Goal: Transaction & Acquisition: Register for event/course

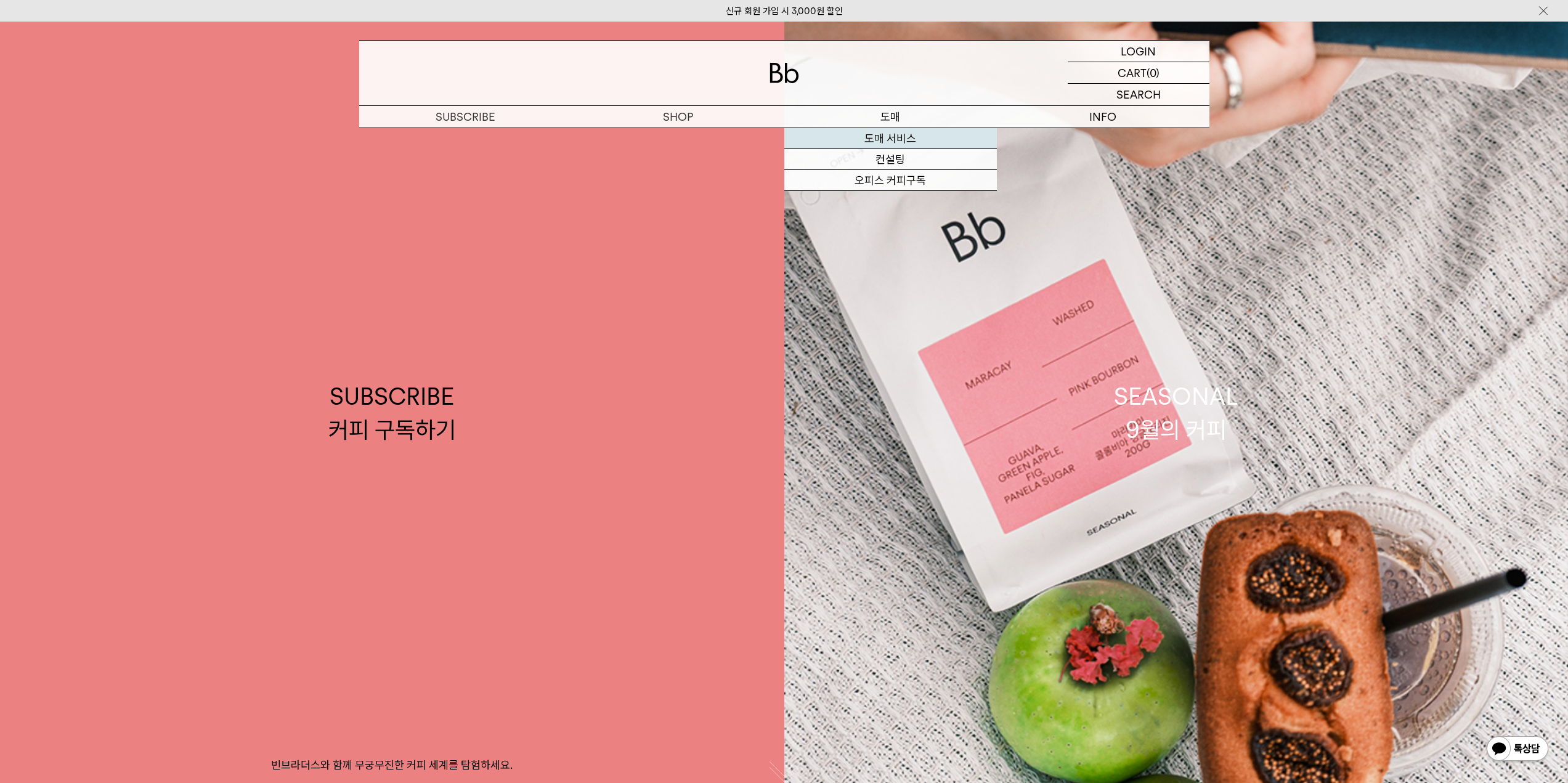
click at [901, 136] on link "도매 서비스" at bounding box center [890, 139] width 213 height 21
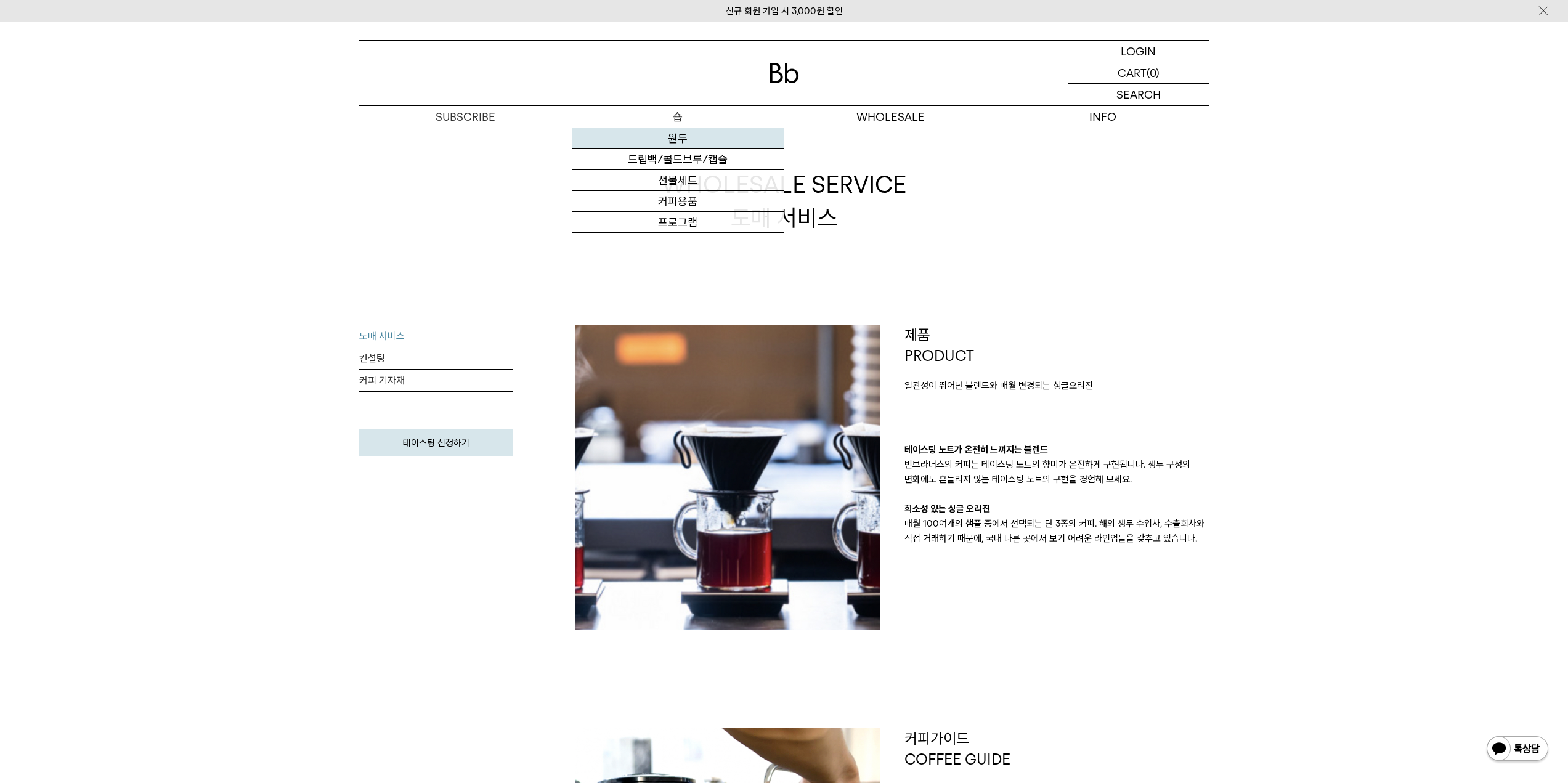
click at [693, 138] on link "원두" at bounding box center [677, 139] width 213 height 21
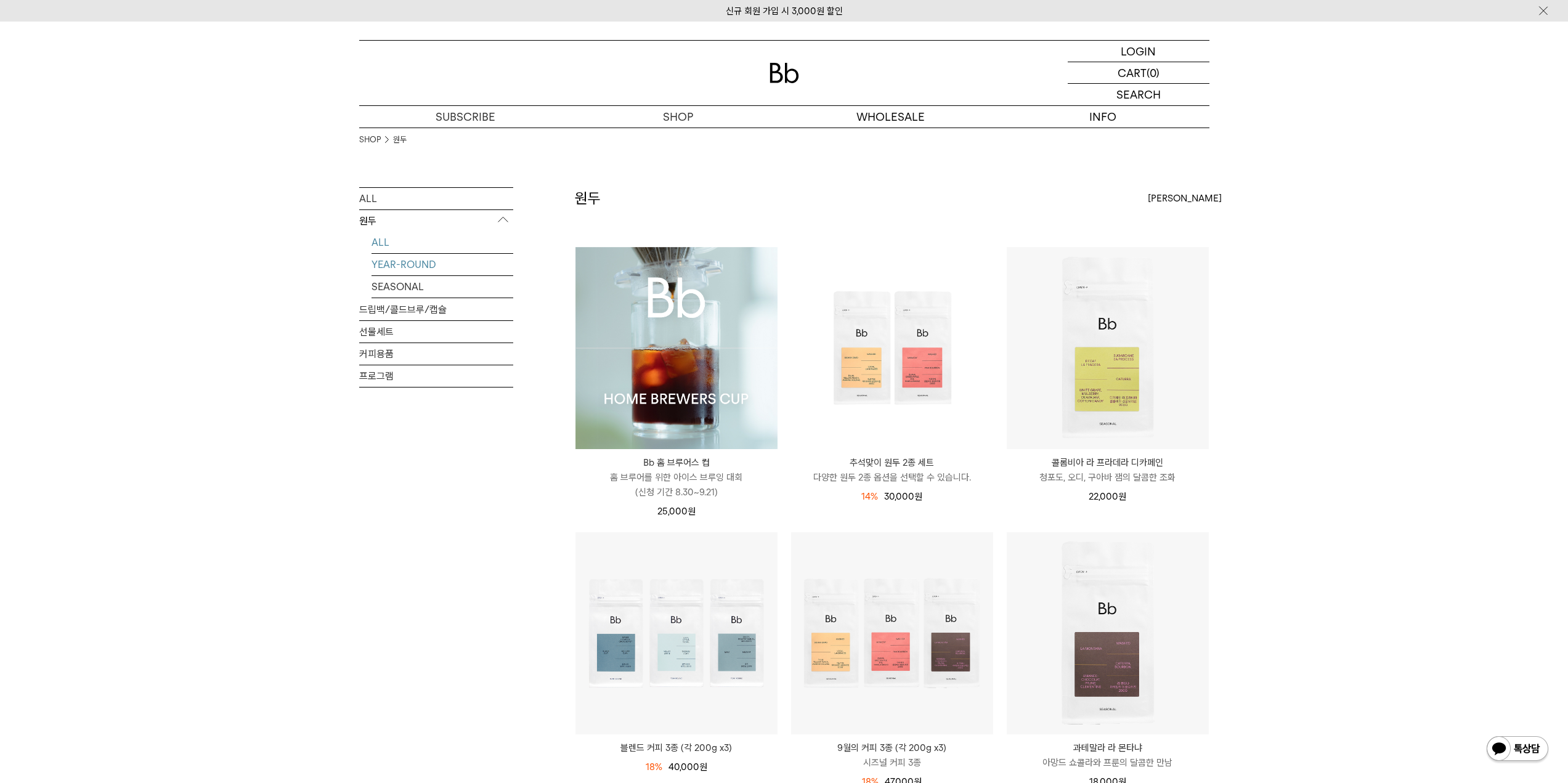
click at [0, 0] on div at bounding box center [0, 0] width 0 height 0
click at [412, 264] on link "YEAR-ROUND" at bounding box center [442, 265] width 142 height 22
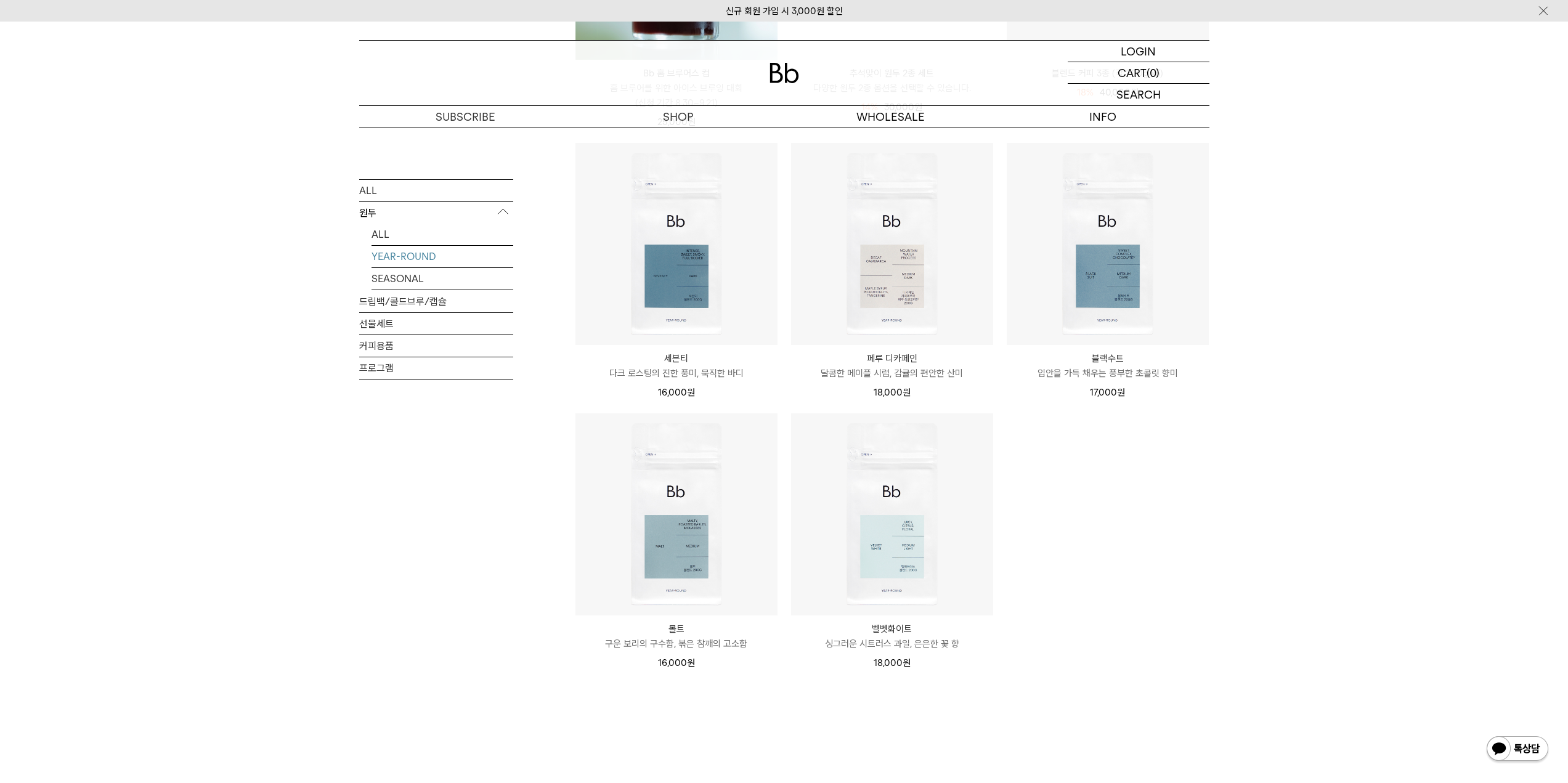
scroll to position [411, 0]
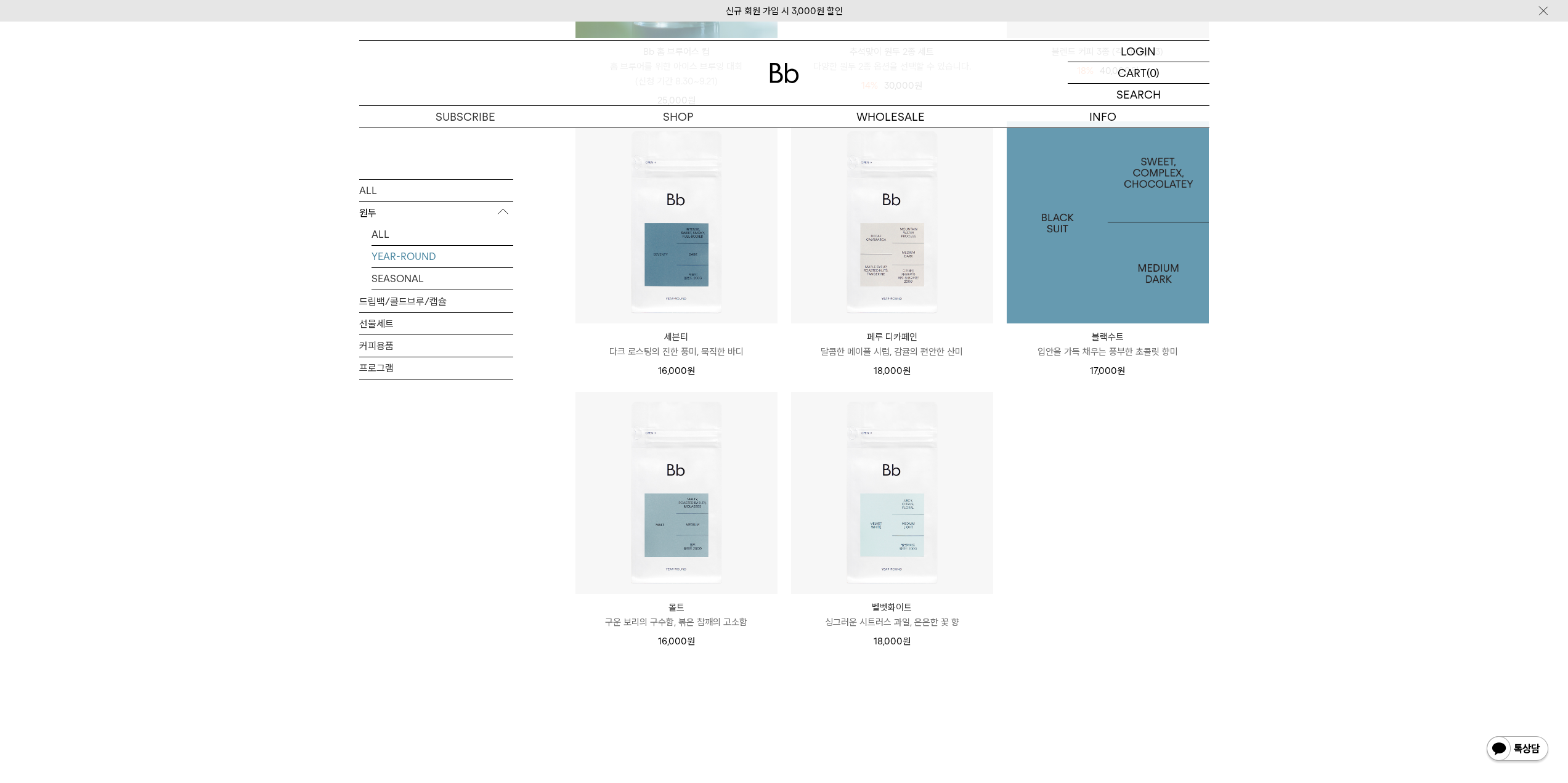
click at [1126, 267] on img at bounding box center [1107, 222] width 202 height 202
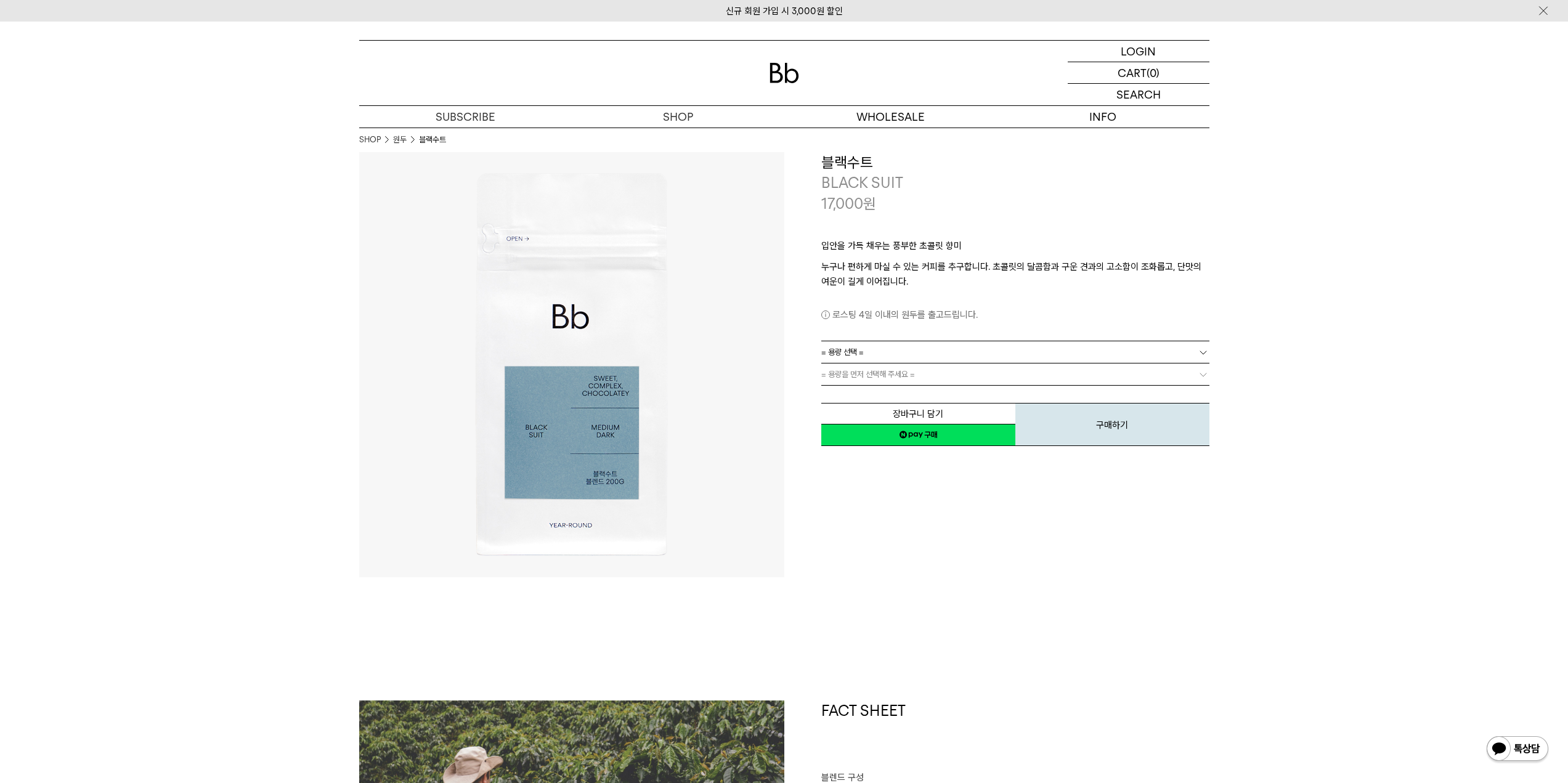
click at [969, 350] on link "= 용량 선택 =" at bounding box center [1015, 352] width 388 height 22
click at [969, 347] on link "= 용량 선택 =" at bounding box center [1015, 352] width 388 height 22
click at [914, 416] on li "1kg" at bounding box center [1021, 419] width 376 height 22
click at [876, 366] on link "= 분쇄도 선택 =" at bounding box center [1015, 375] width 388 height 22
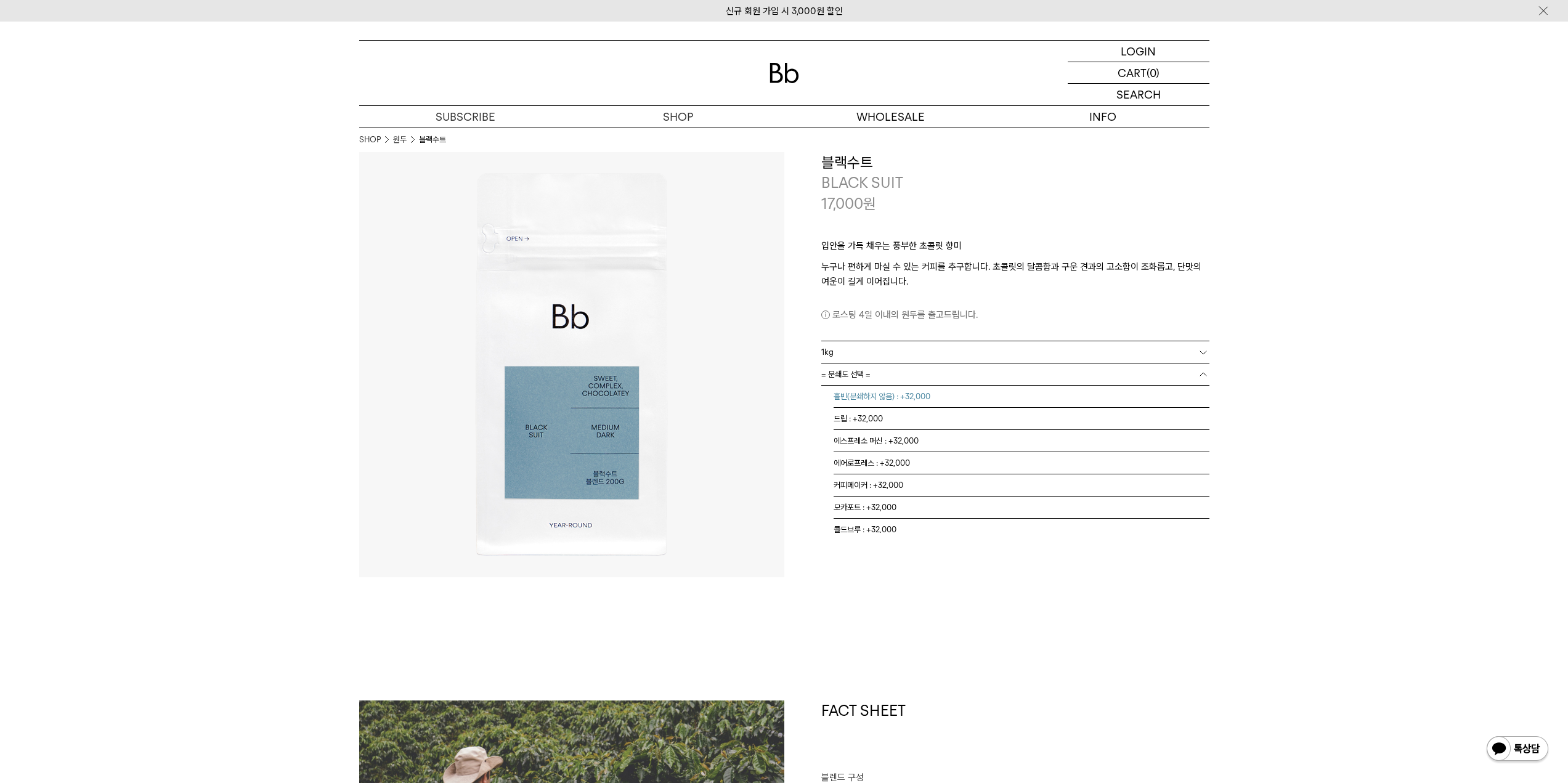
click at [968, 400] on li "홀빈(분쇄하지 않음) : +32,000" at bounding box center [1021, 397] width 376 height 22
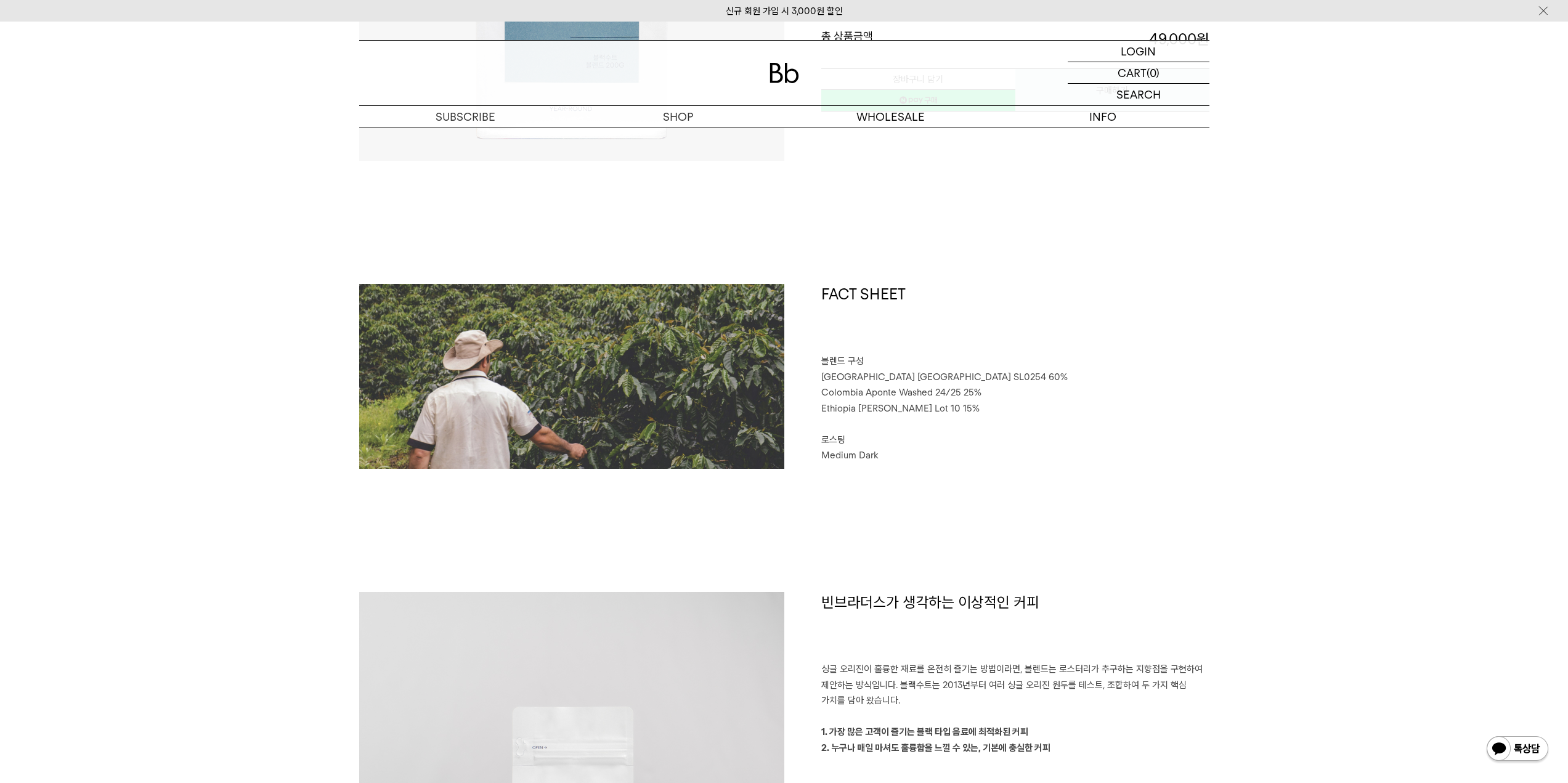
scroll to position [411, 0]
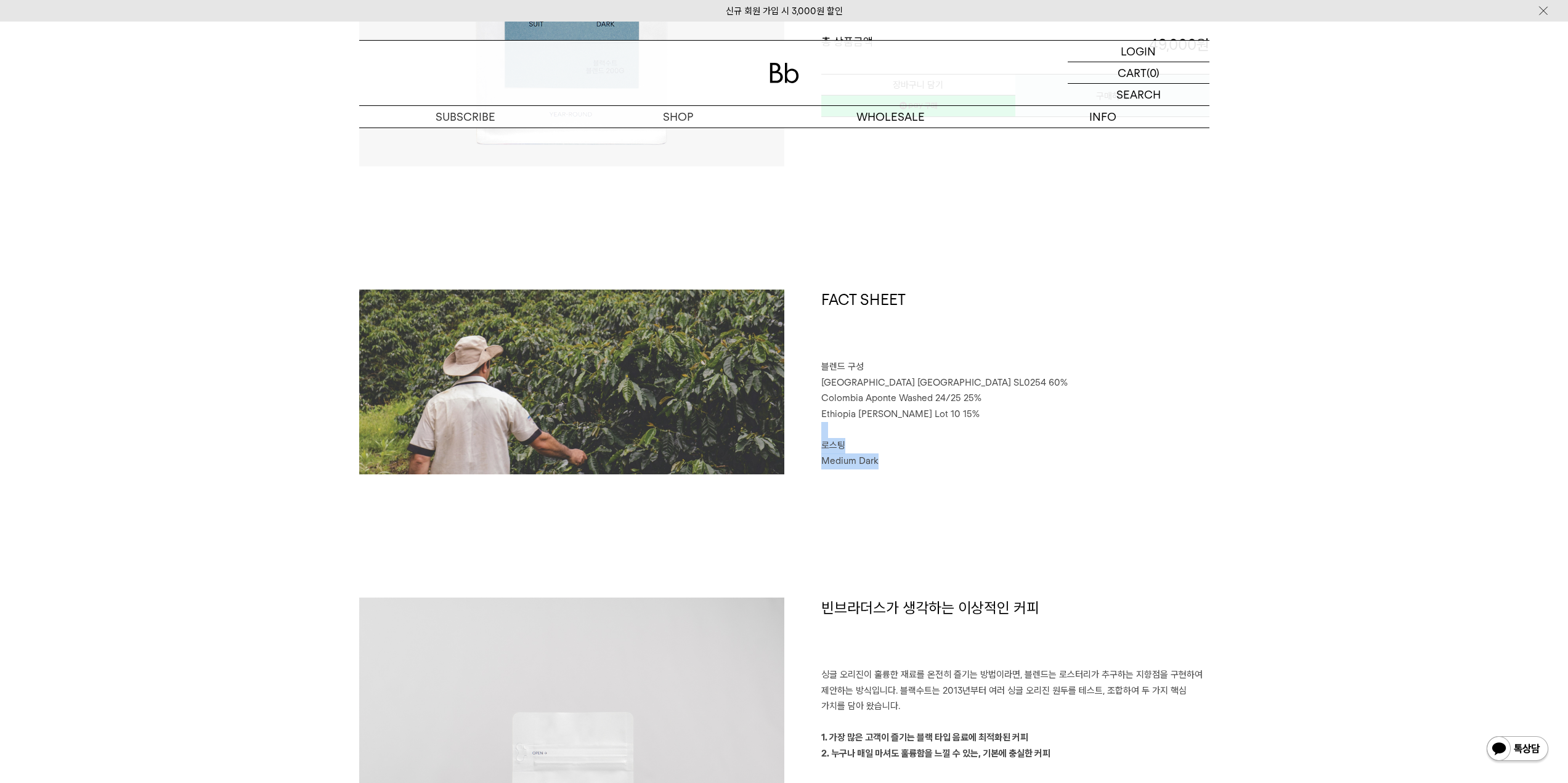
drag, startPoint x: 1258, startPoint y: 482, endPoint x: 1194, endPoint y: 435, distance: 79.4
click at [1200, 439] on p "로스팅" at bounding box center [1015, 447] width 388 height 16
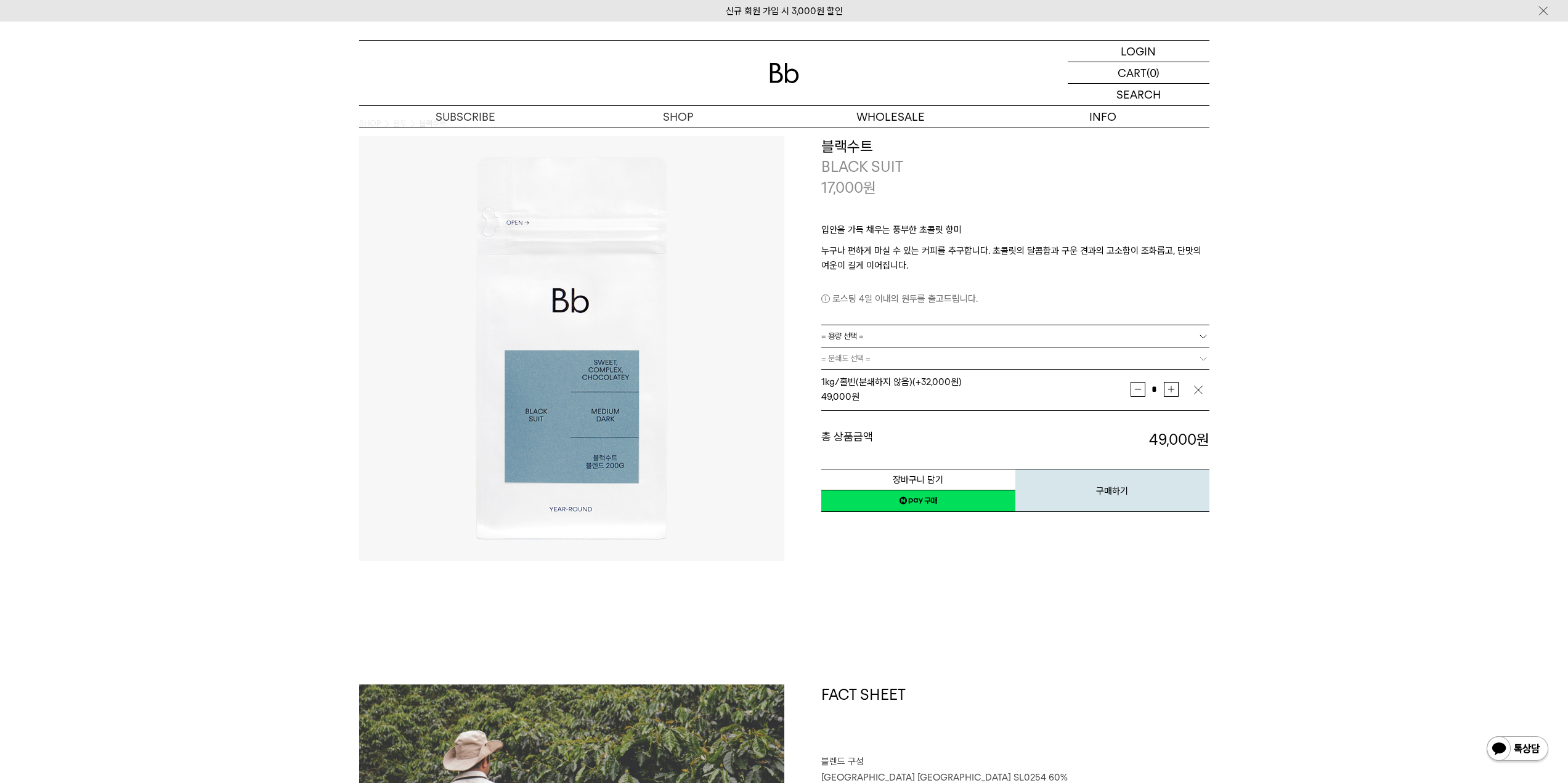
scroll to position [0, 0]
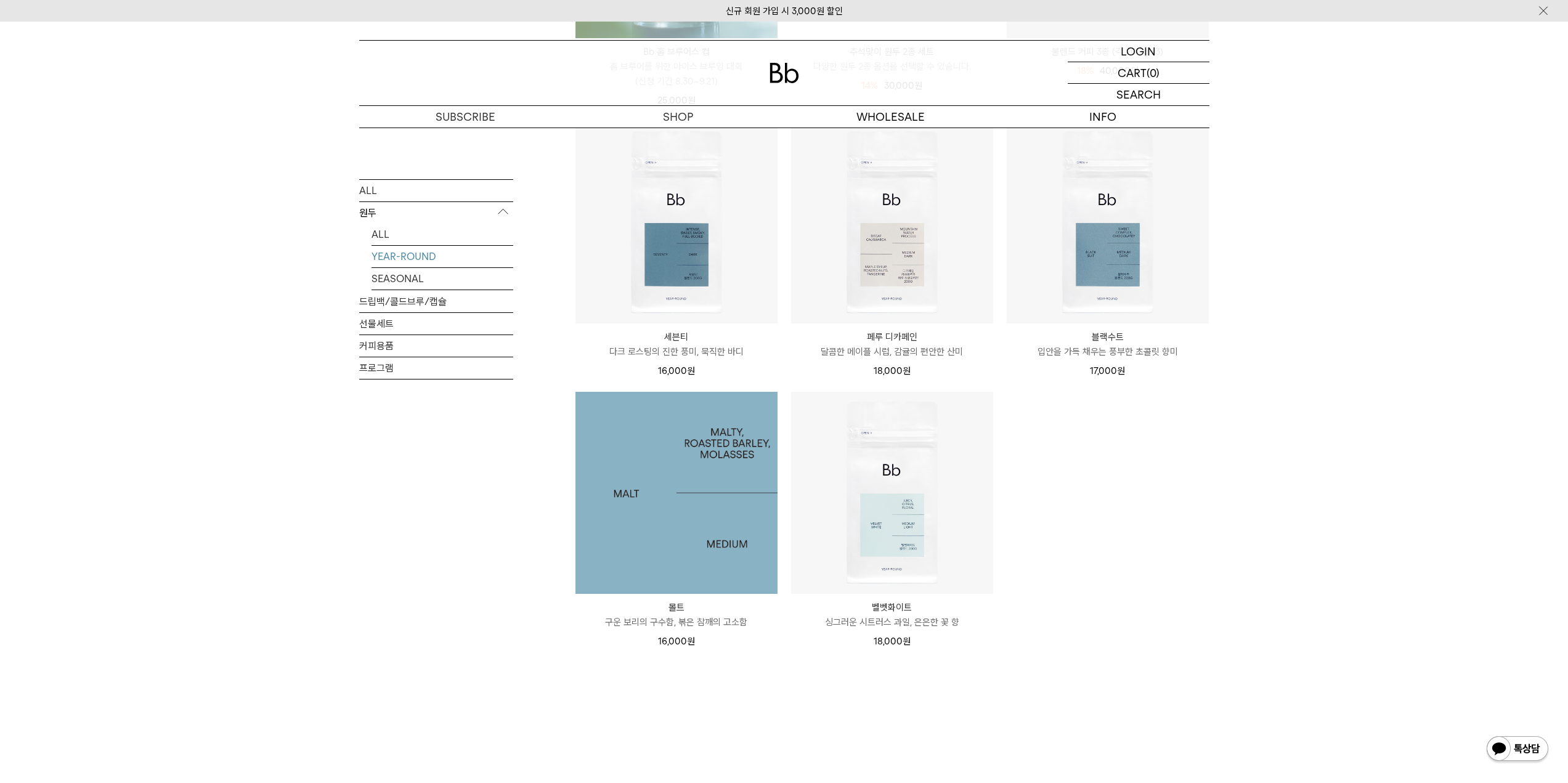
click at [630, 553] on img at bounding box center [676, 493] width 202 height 202
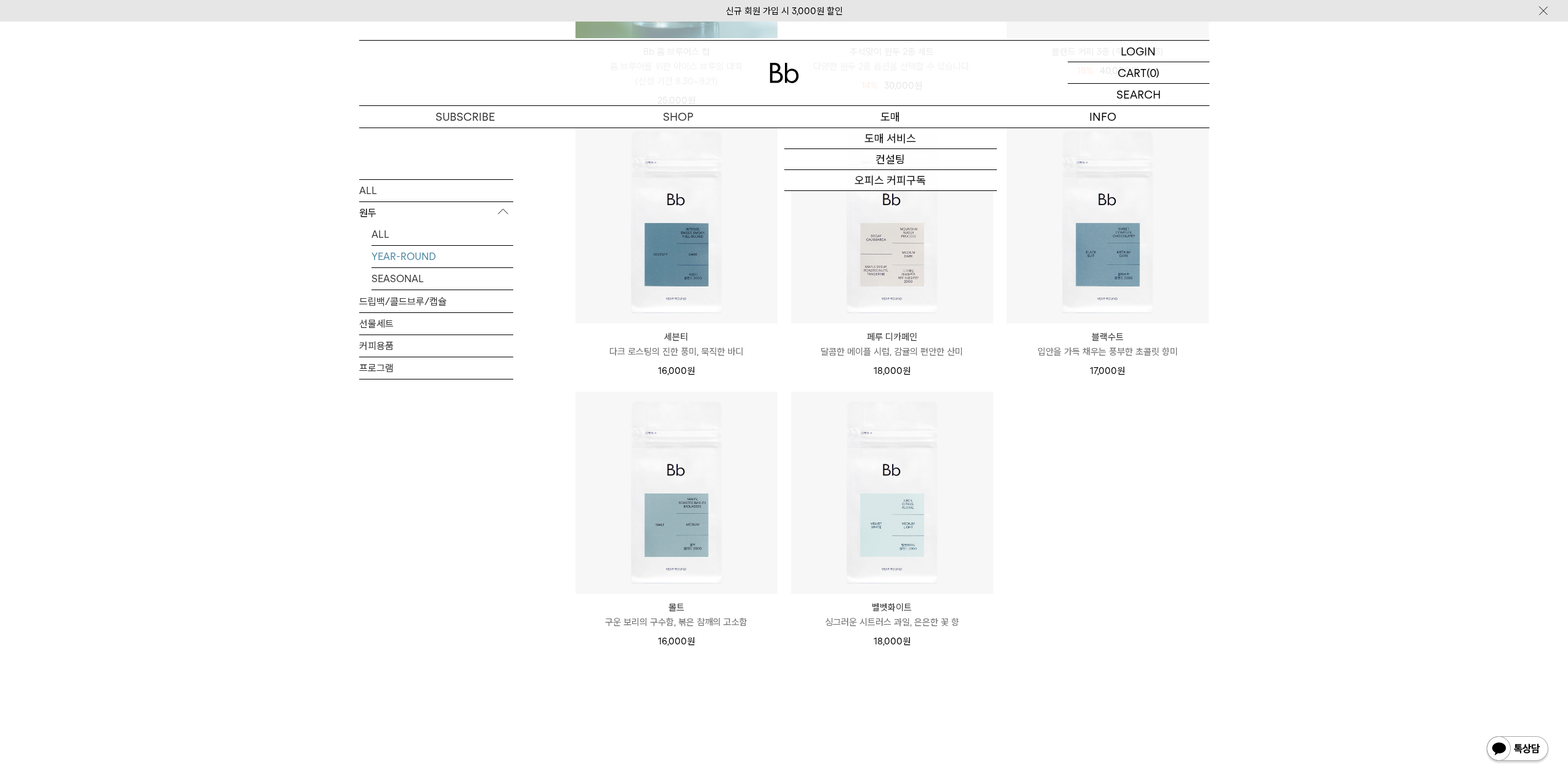
click at [885, 118] on p "도매" at bounding box center [890, 117] width 213 height 22
click at [912, 144] on link "도매 서비스" at bounding box center [890, 139] width 213 height 21
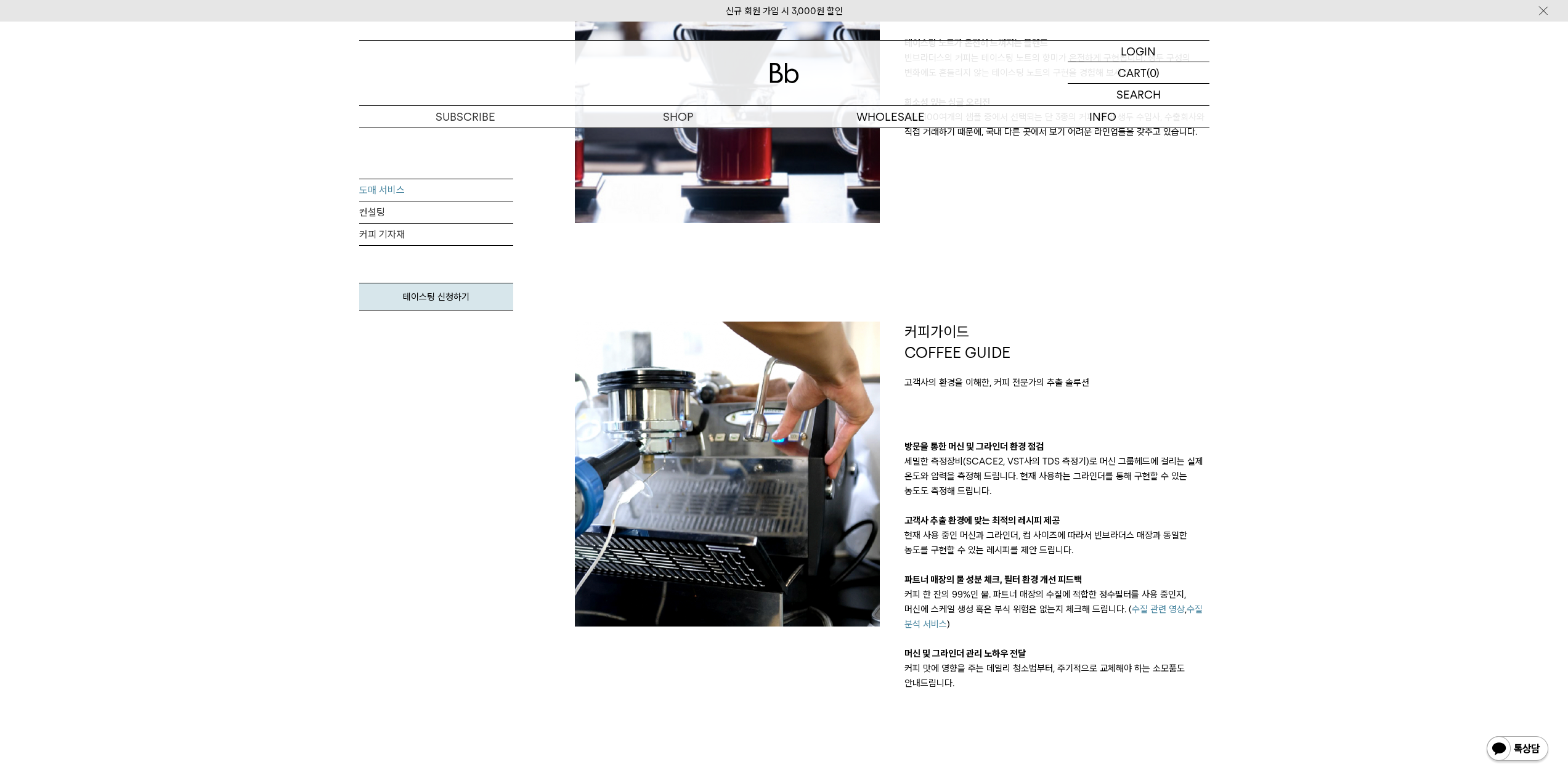
scroll to position [411, 0]
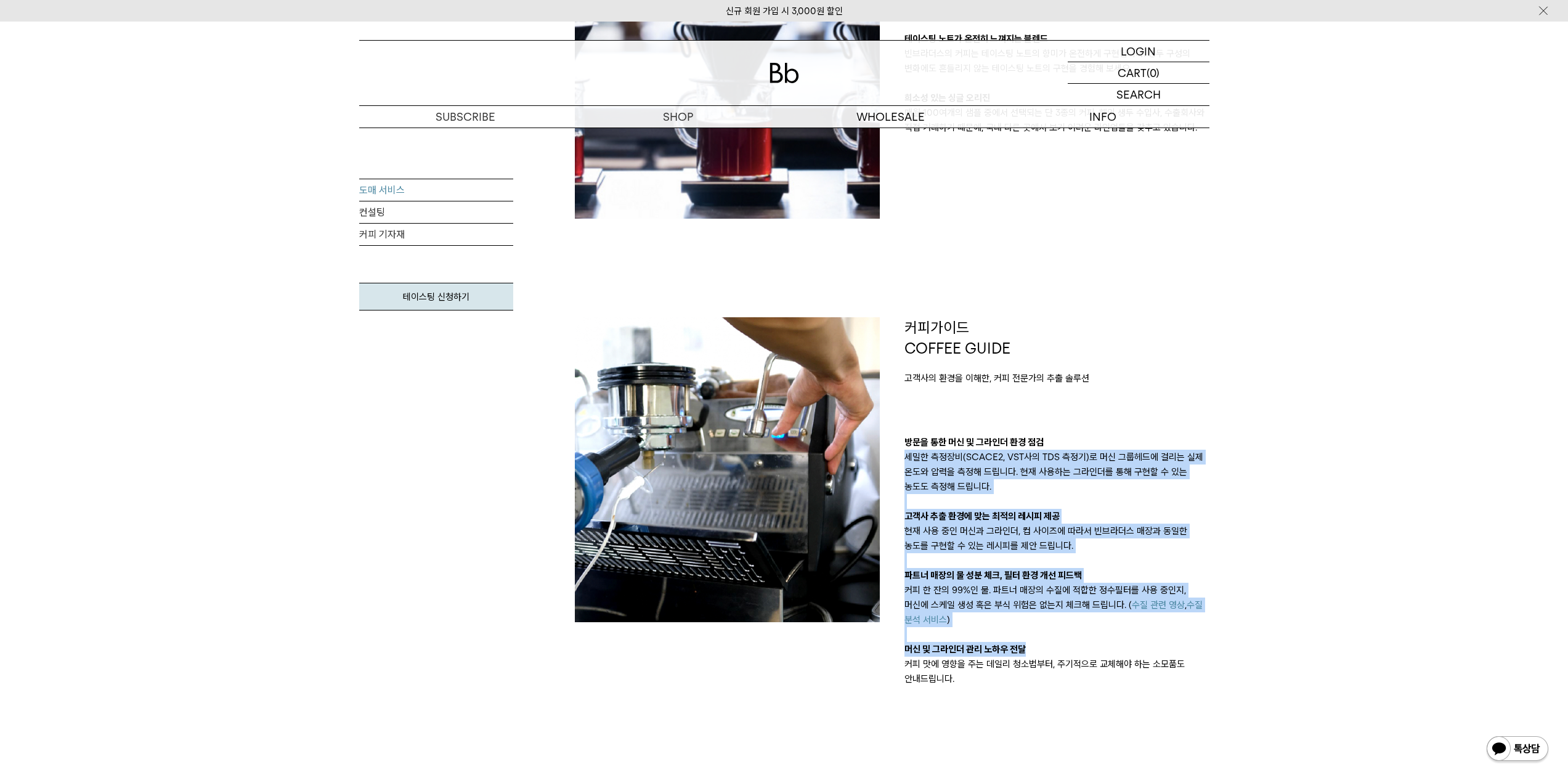
drag, startPoint x: 1103, startPoint y: 401, endPoint x: 1199, endPoint y: 650, distance: 266.9
click at [1198, 646] on div "커피가이드 COFFEE GUIDE 고객사의 환경을 이해한, 커피 전문가의 추출 솔루션 방문을 통한 머신 및 그라인더 환경 점검 세밀한 측정장비…" at bounding box center [1056, 502] width 305 height 369
click at [1199, 650] on p "머신 및 그라인더 관리 노하우 전달" at bounding box center [1056, 650] width 305 height 15
drag, startPoint x: 1209, startPoint y: 693, endPoint x: 1171, endPoint y: 366, distance: 329.2
click at [1171, 375] on div "제품 PRODUCT 일관성이 뛰어난 블렌드와 매월 변경되는 싱글오리진 테이스팅 노트가 온전히 느껴지는 블렌드 빈브라더스의 커피는 테이스팅 노트…" at bounding box center [892, 526] width 659 height 1225
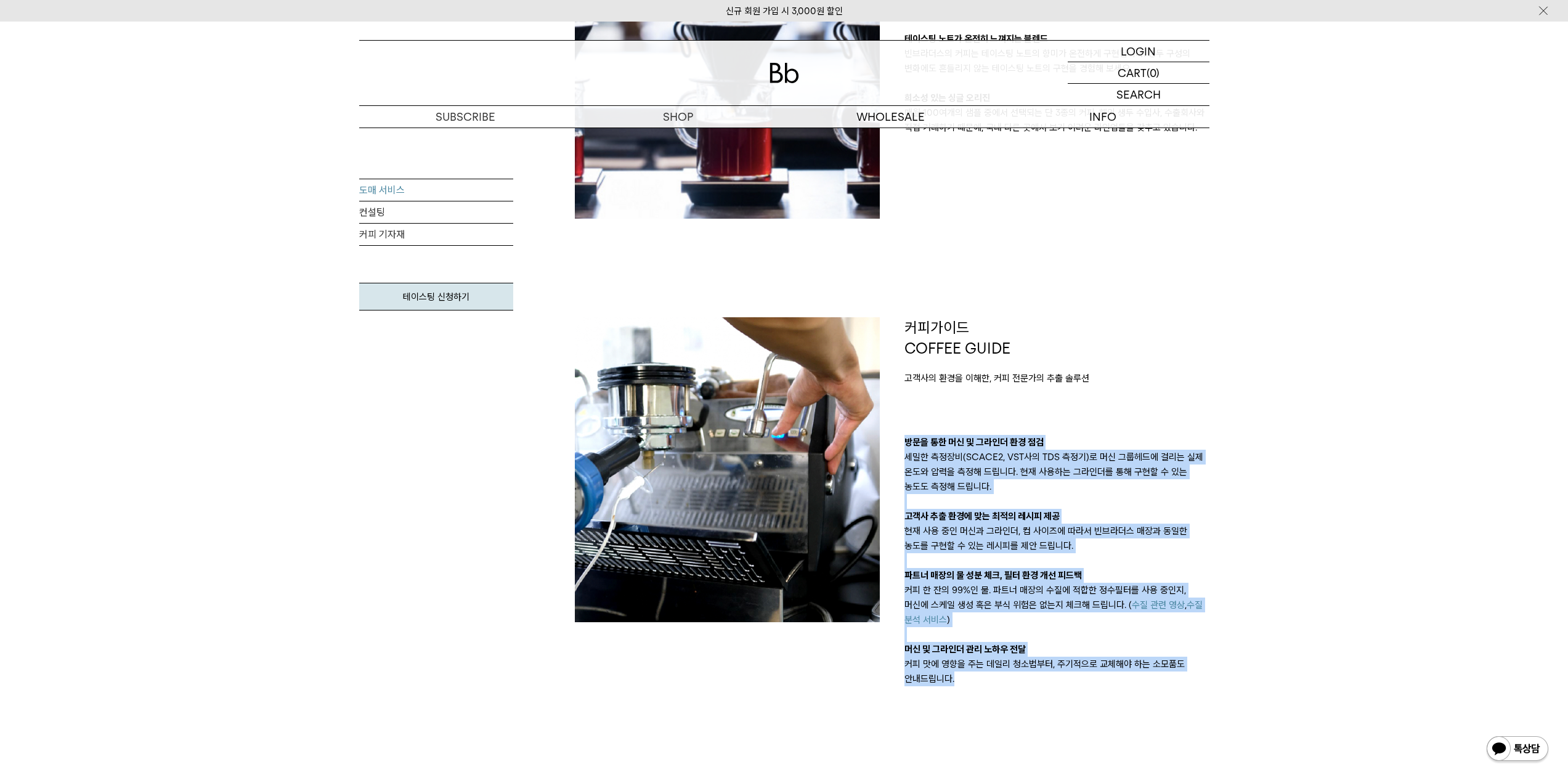
click at [1171, 366] on div "커피가이드 COFFEE GUIDE 고객사의 환경을 이해한, 커피 전문가의 추출 솔루션" at bounding box center [1056, 351] width 305 height 69
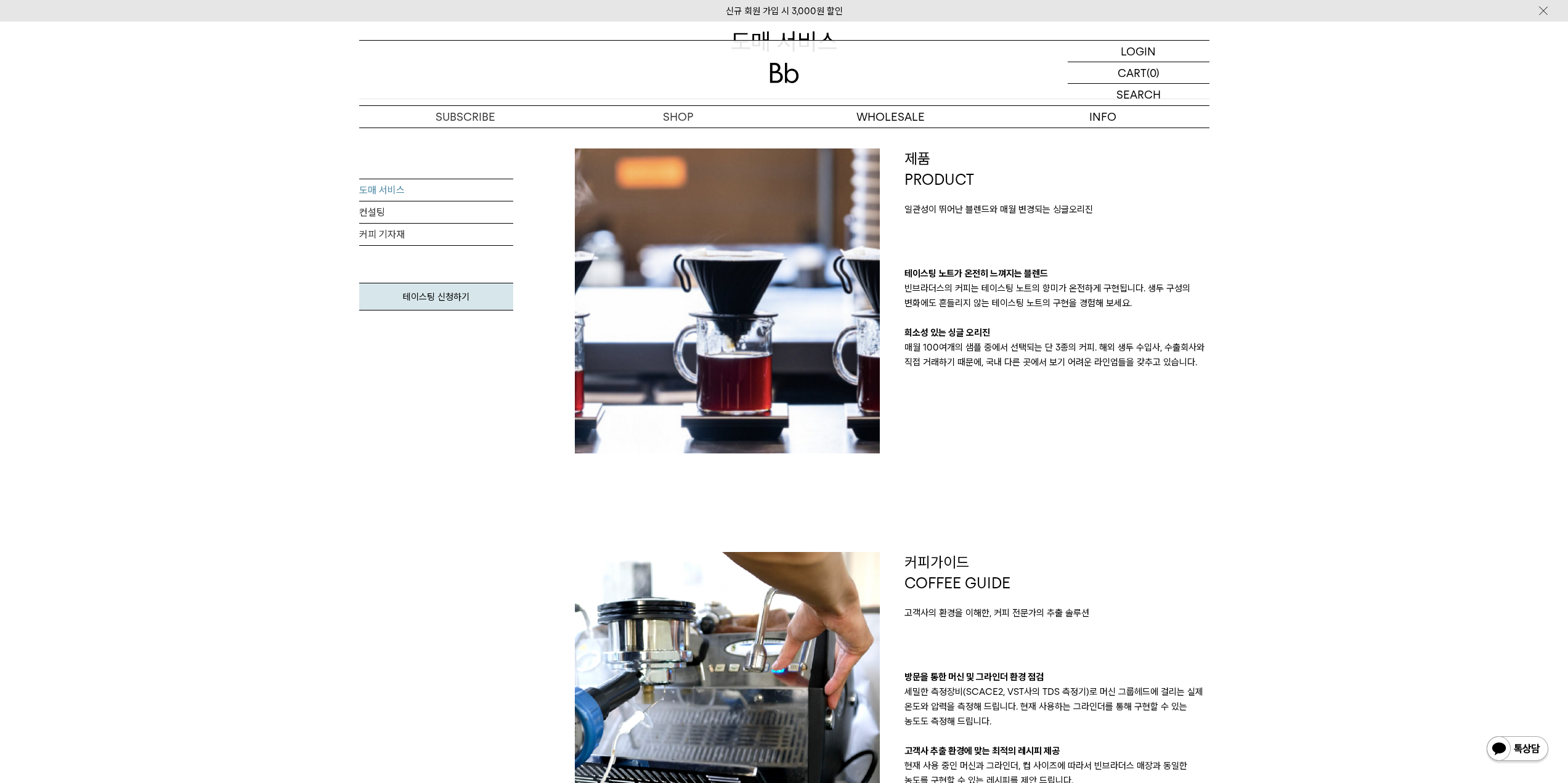
scroll to position [0, 0]
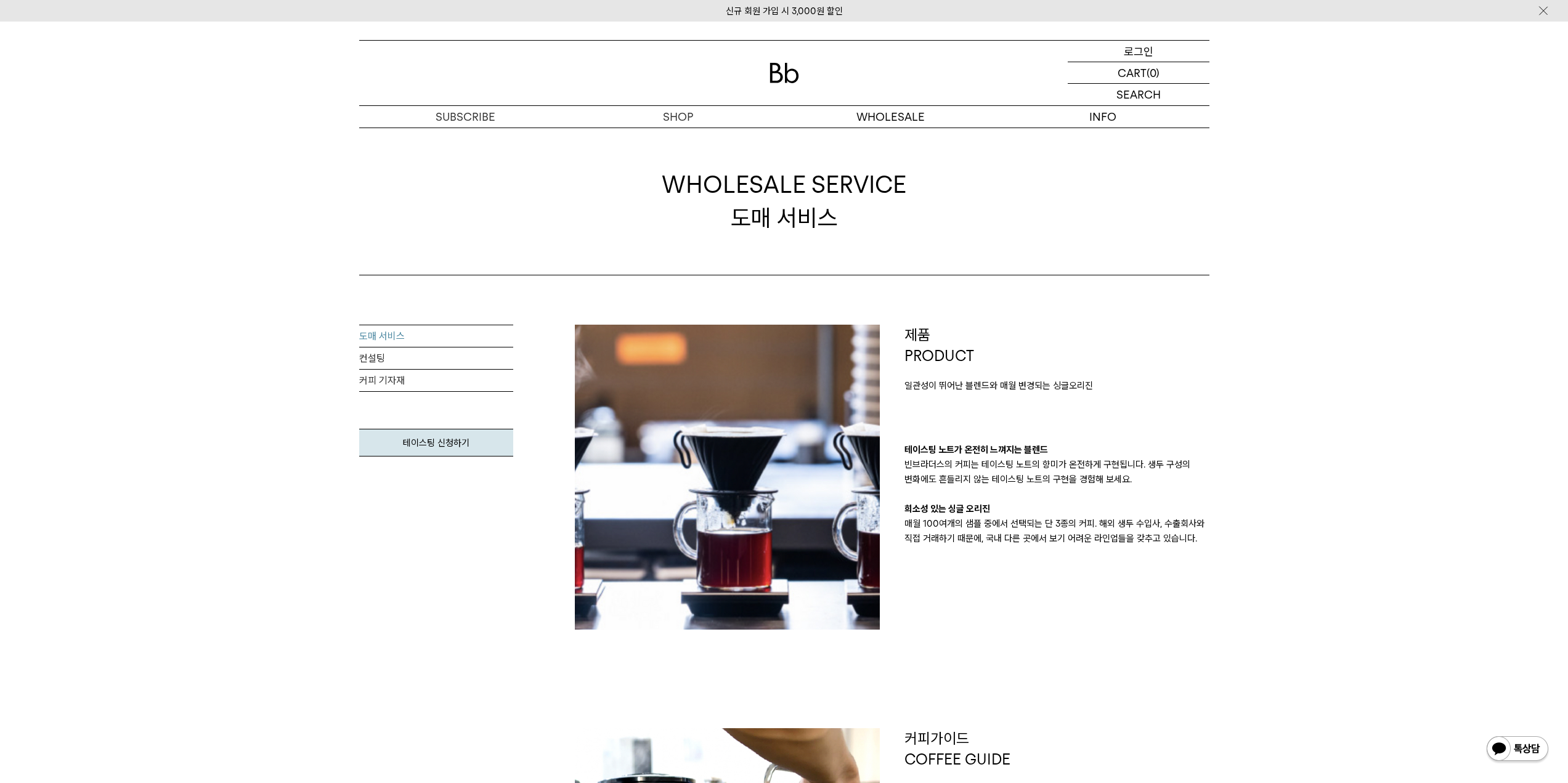
click at [1150, 48] on p "로그인" at bounding box center [1139, 51] width 30 height 21
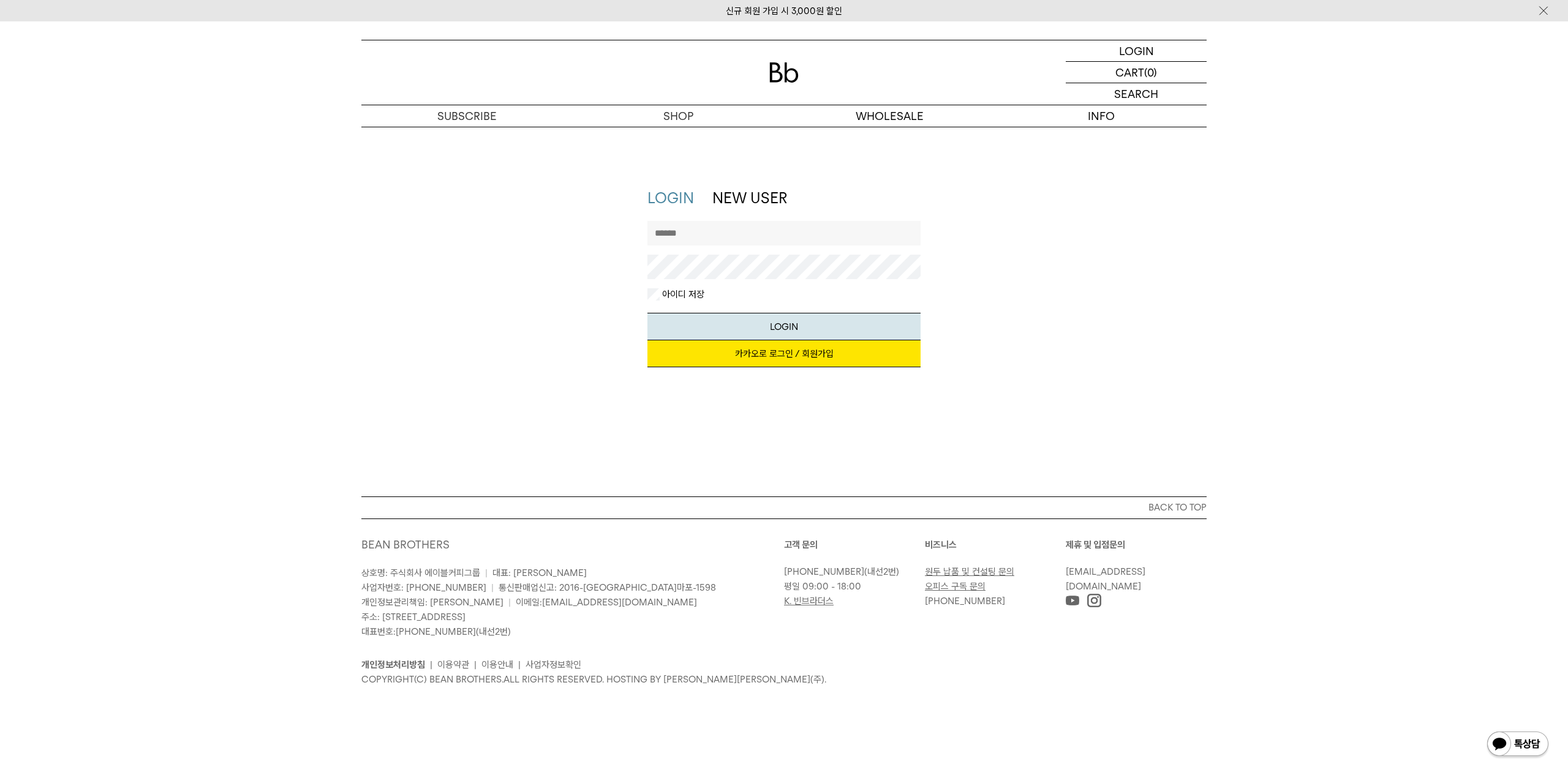
click at [837, 355] on link "카카오로 로그인 / 회원가입" at bounding box center [784, 354] width 274 height 27
click at [769, 201] on link "NEW USER" at bounding box center [749, 198] width 75 height 18
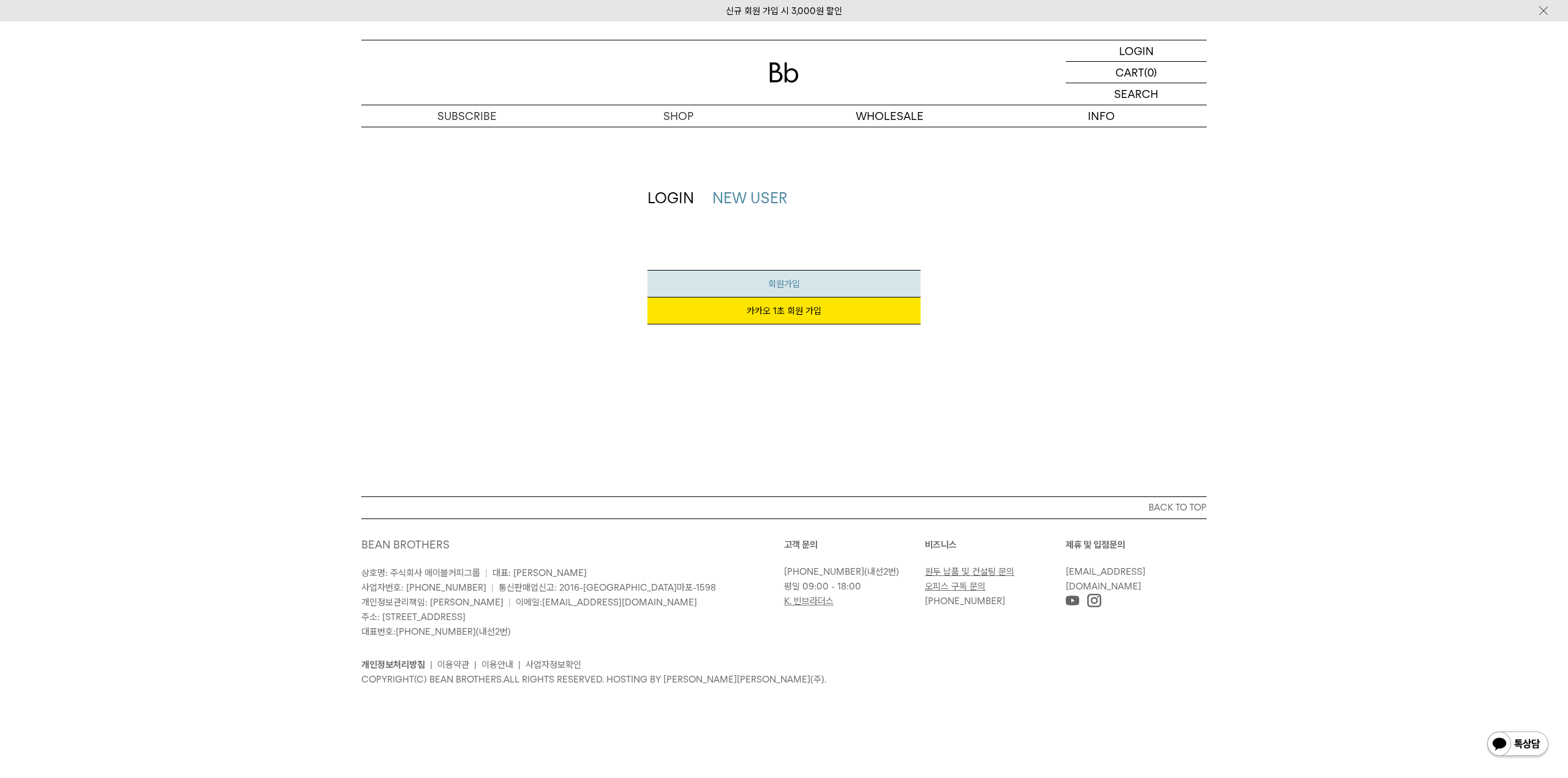
click at [826, 276] on link "회원가입" at bounding box center [784, 284] width 274 height 28
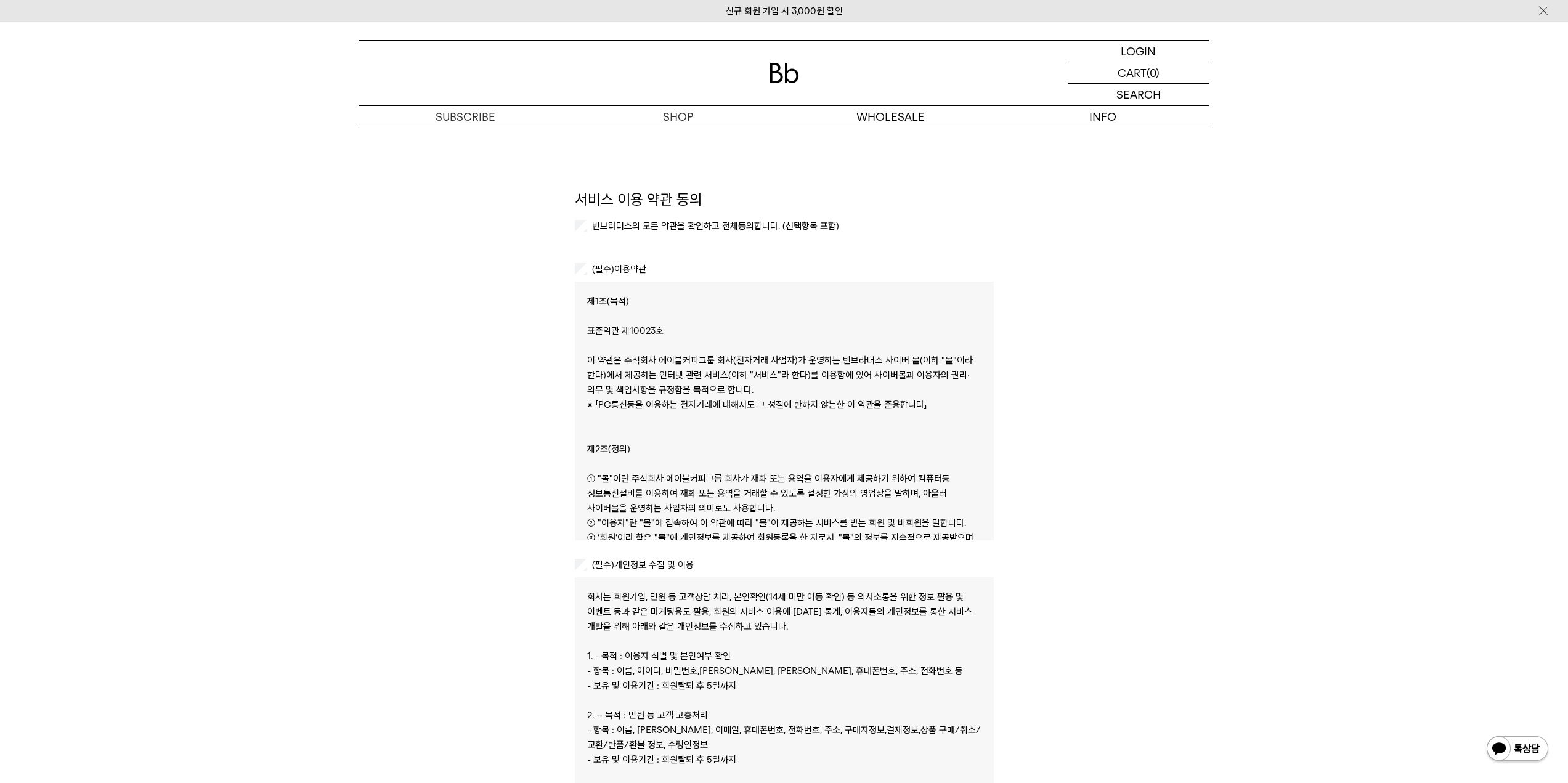
click at [677, 222] on label "빈브라더스의 모든 약관을 확인하고 전체동의합니다. (선택항목 포함)" at bounding box center [714, 226] width 249 height 11
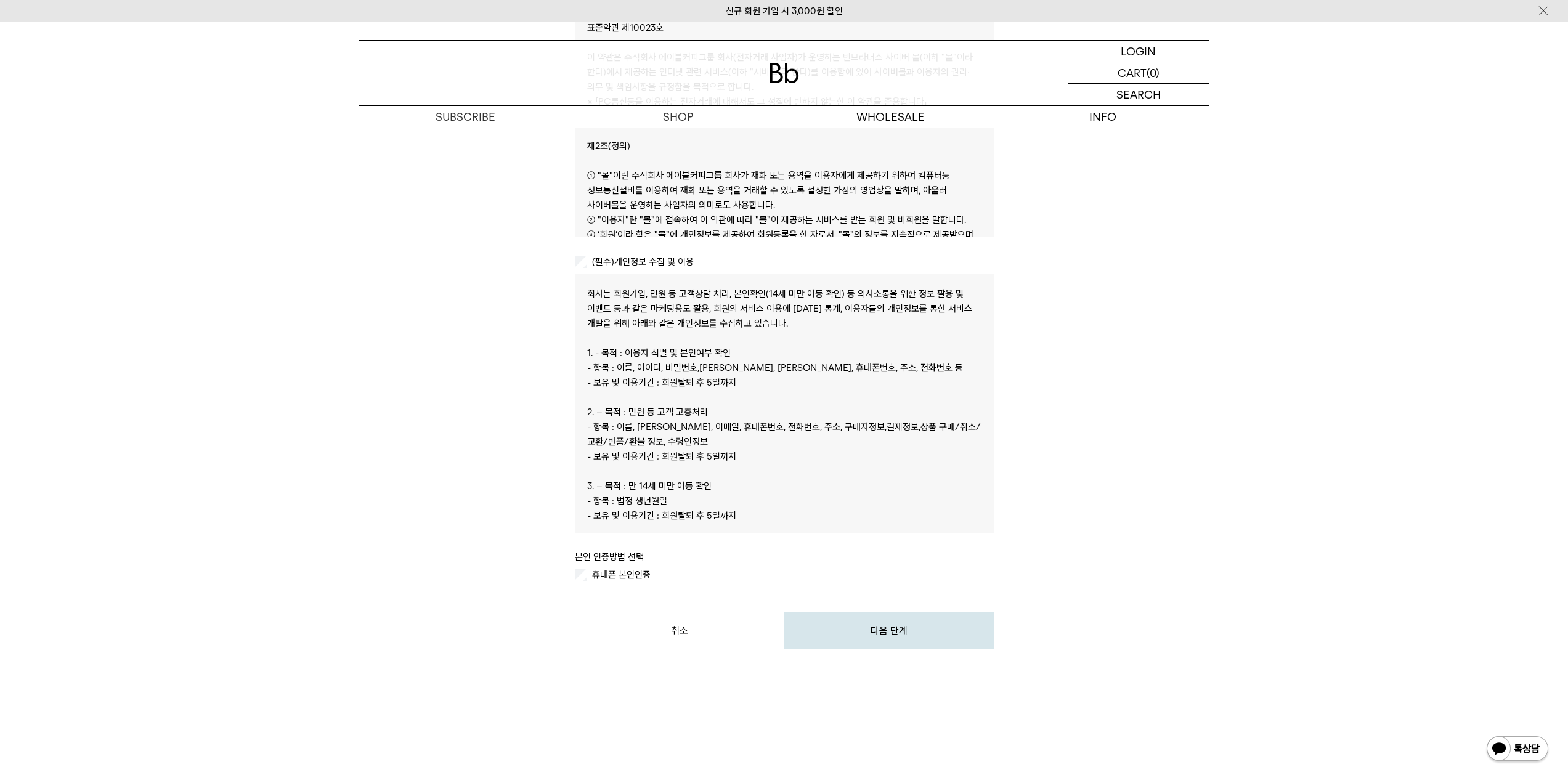
scroll to position [205, 0]
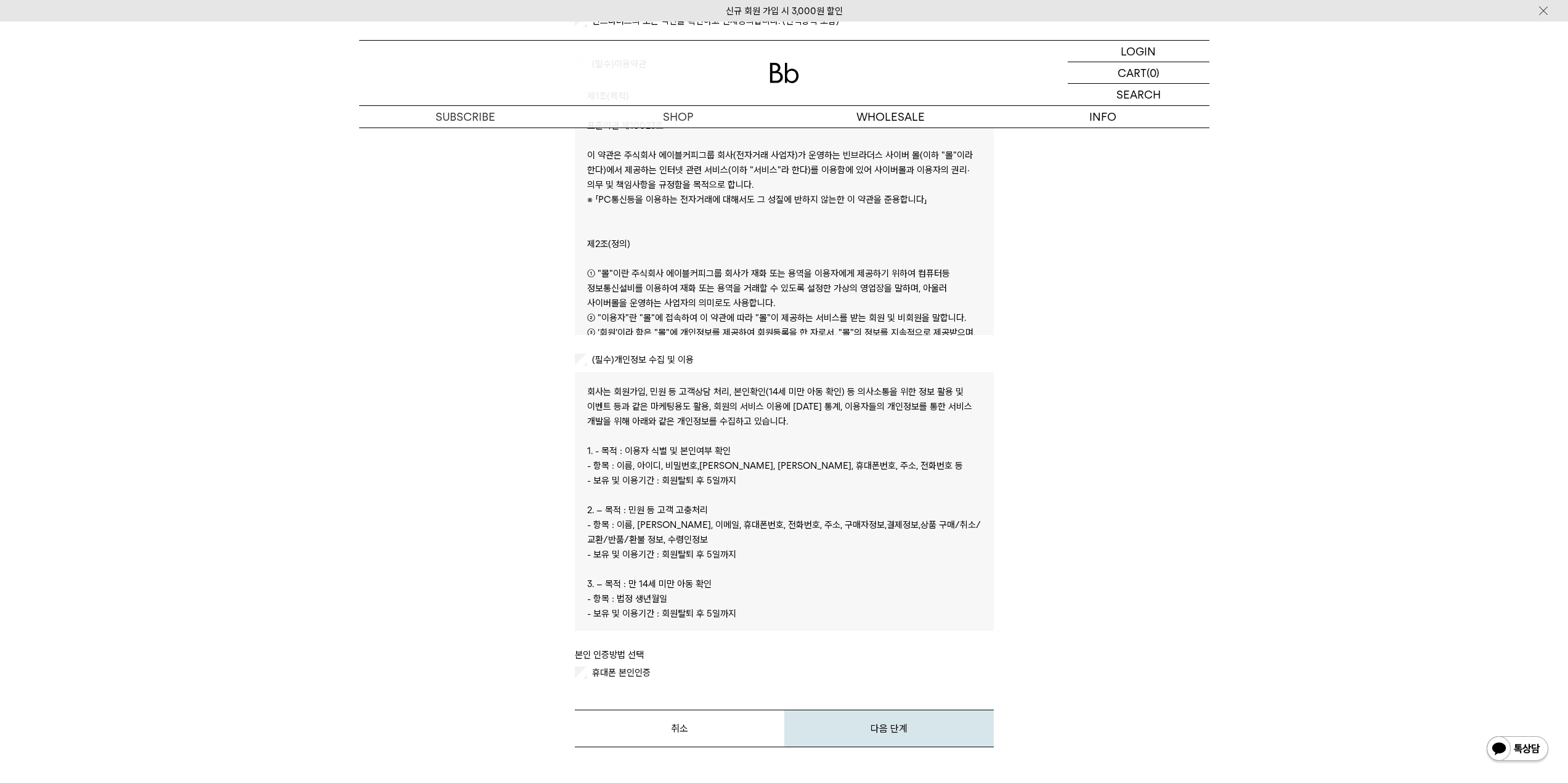
click at [603, 678] on label "휴대폰 본인인증" at bounding box center [620, 673] width 61 height 11
click at [923, 729] on button "다음 단계" at bounding box center [889, 729] width 209 height 37
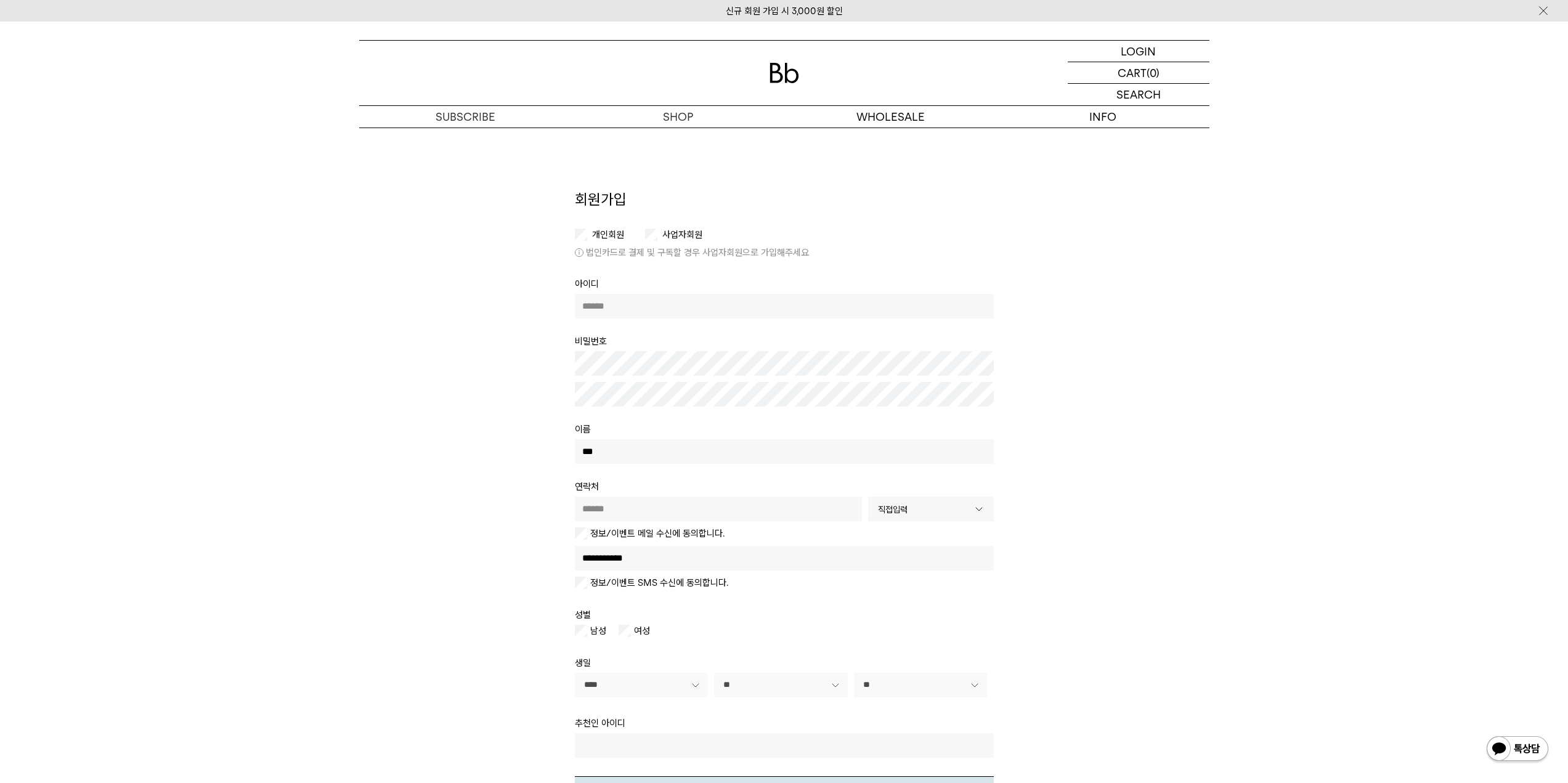
click at [678, 232] on label "사업자회원" at bounding box center [681, 234] width 43 height 11
click at [661, 310] on input "text" at bounding box center [784, 306] width 419 height 24
type input "*"
type input "********"
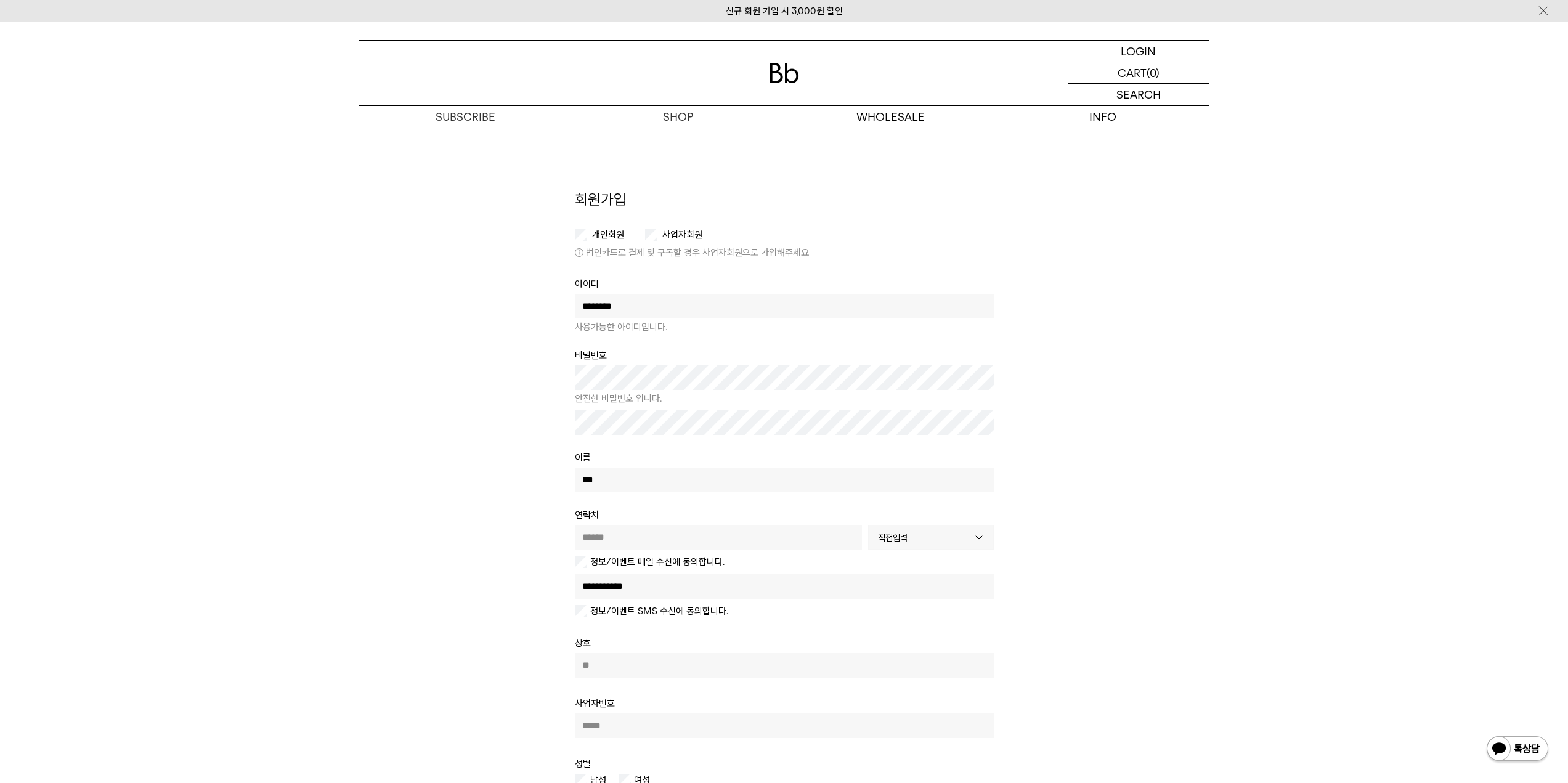
click at [679, 534] on input "text" at bounding box center [718, 538] width 287 height 24
type input "*"
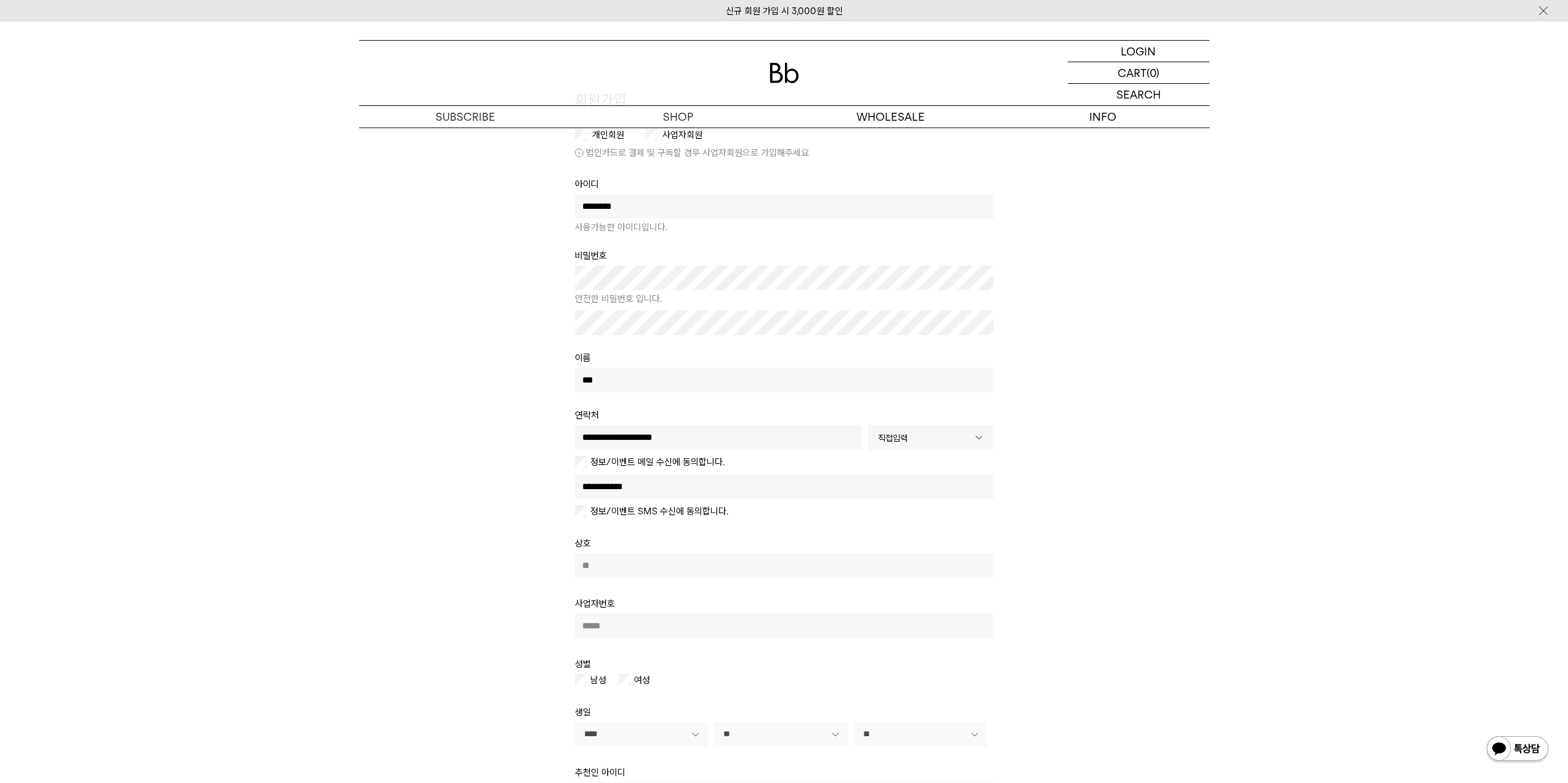
scroll to position [205, 0]
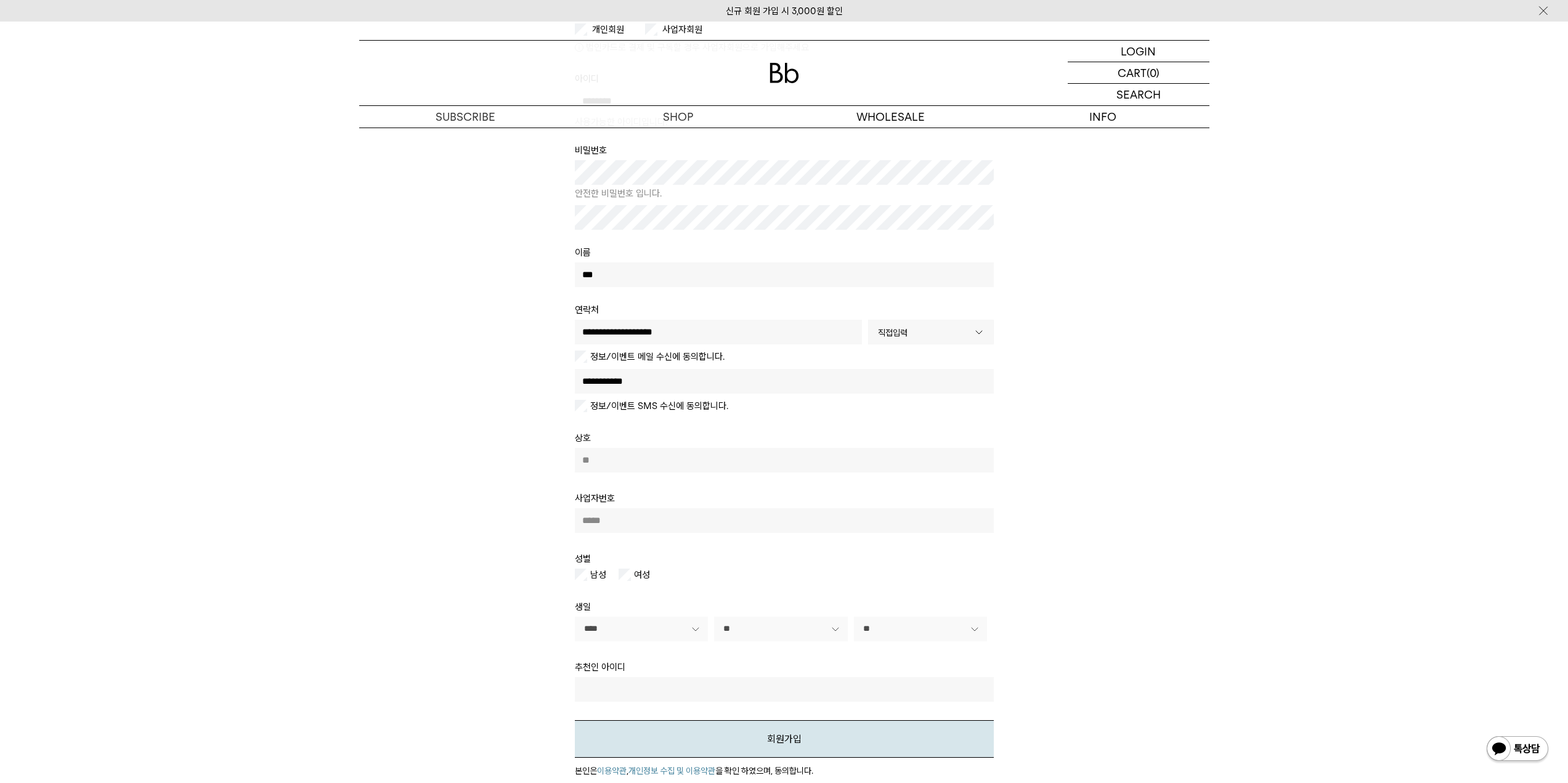
type input "**********"
click at [662, 460] on input "text" at bounding box center [784, 460] width 419 height 24
type input "*"
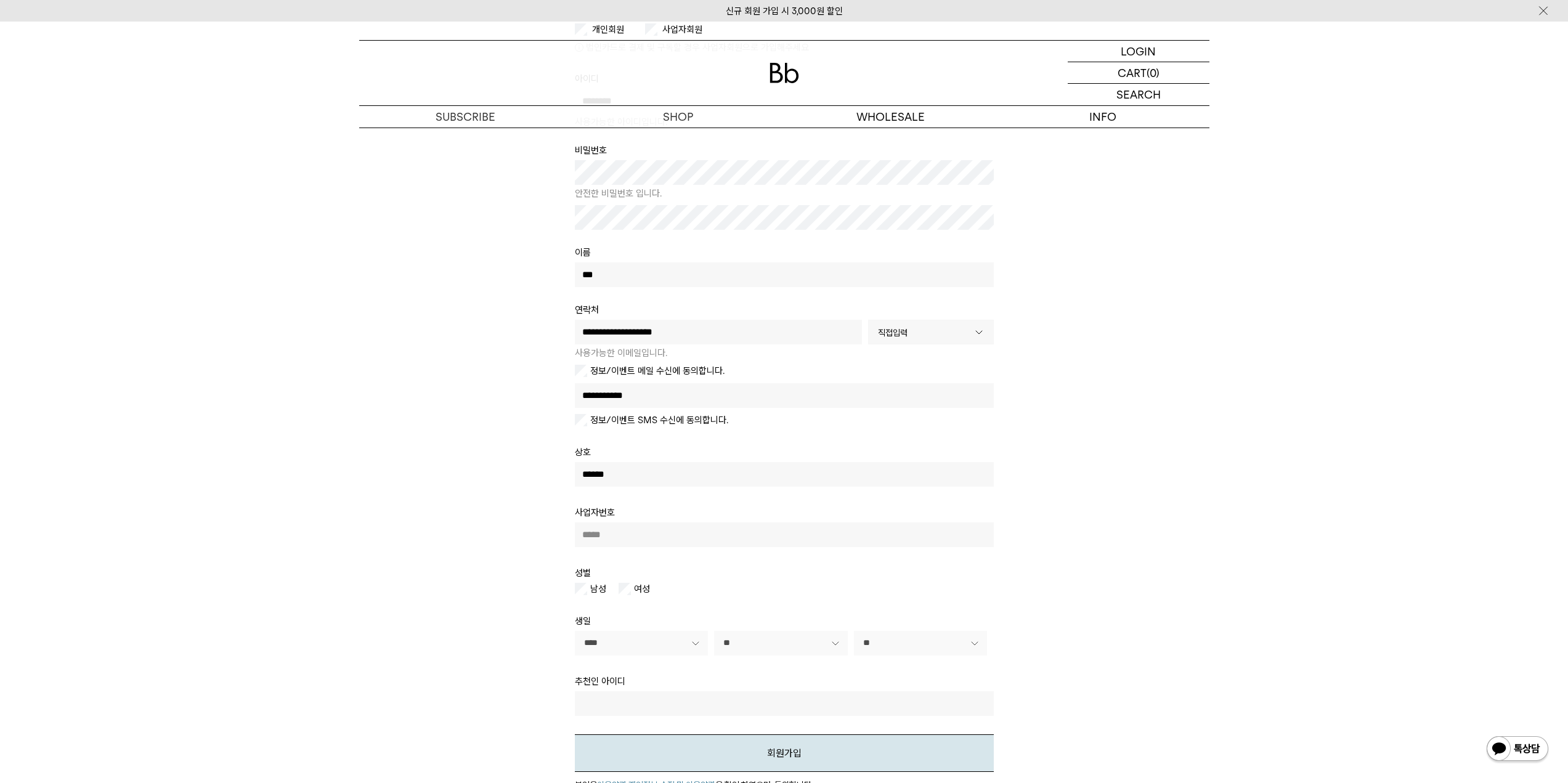
type input "******"
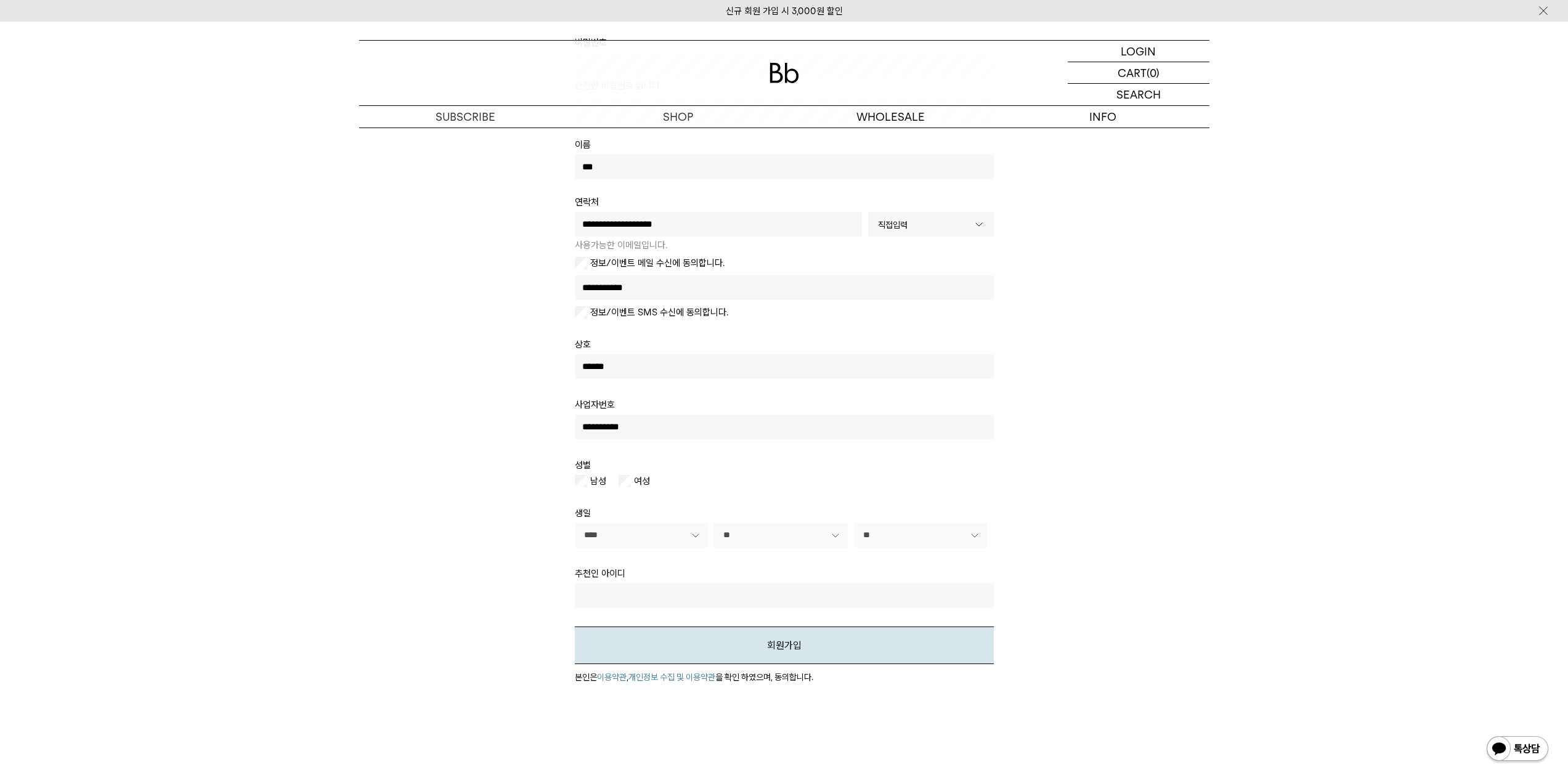
scroll to position [411, 0]
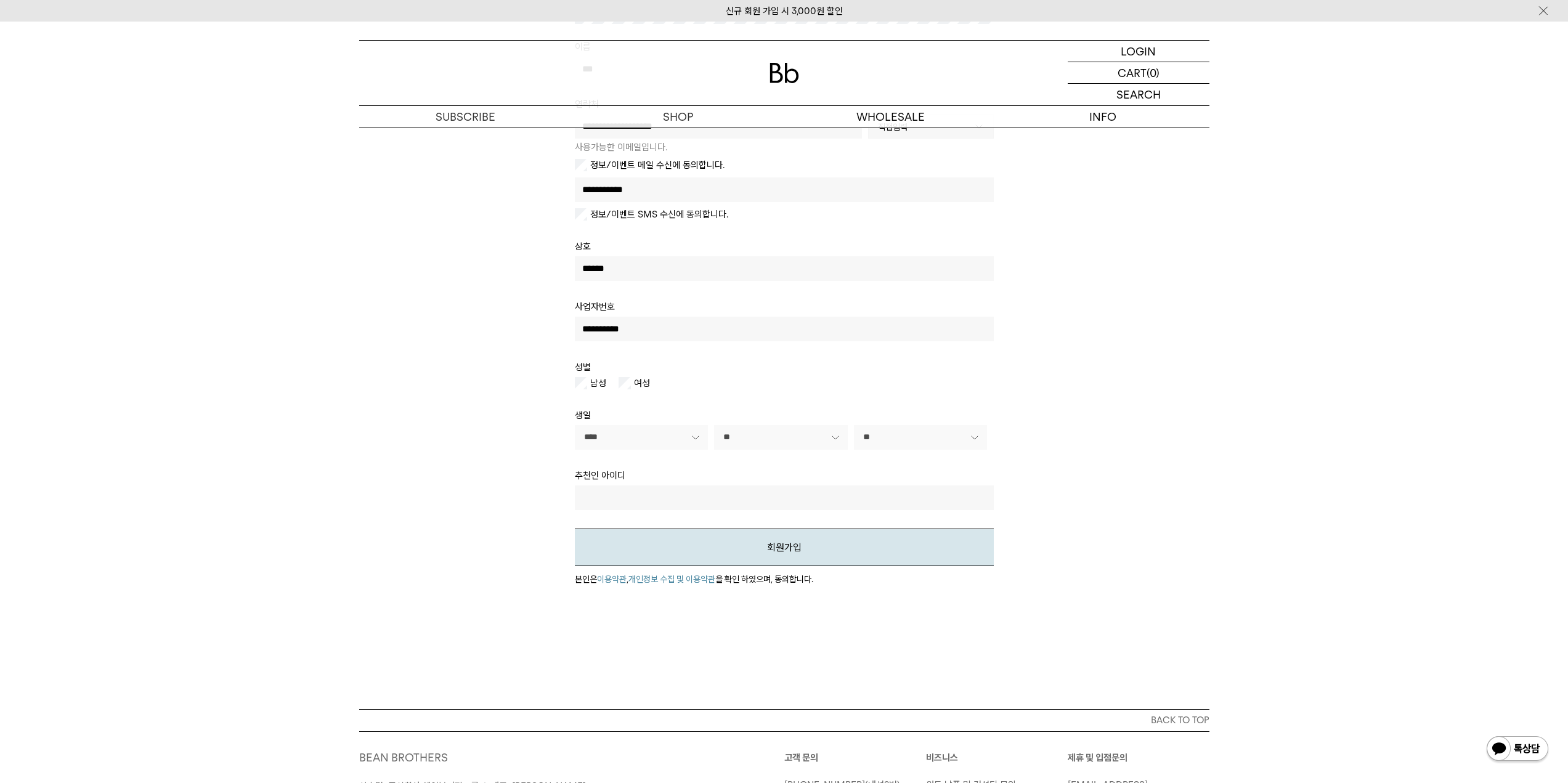
type input "**********"
click at [666, 491] on input "text" at bounding box center [784, 498] width 419 height 24
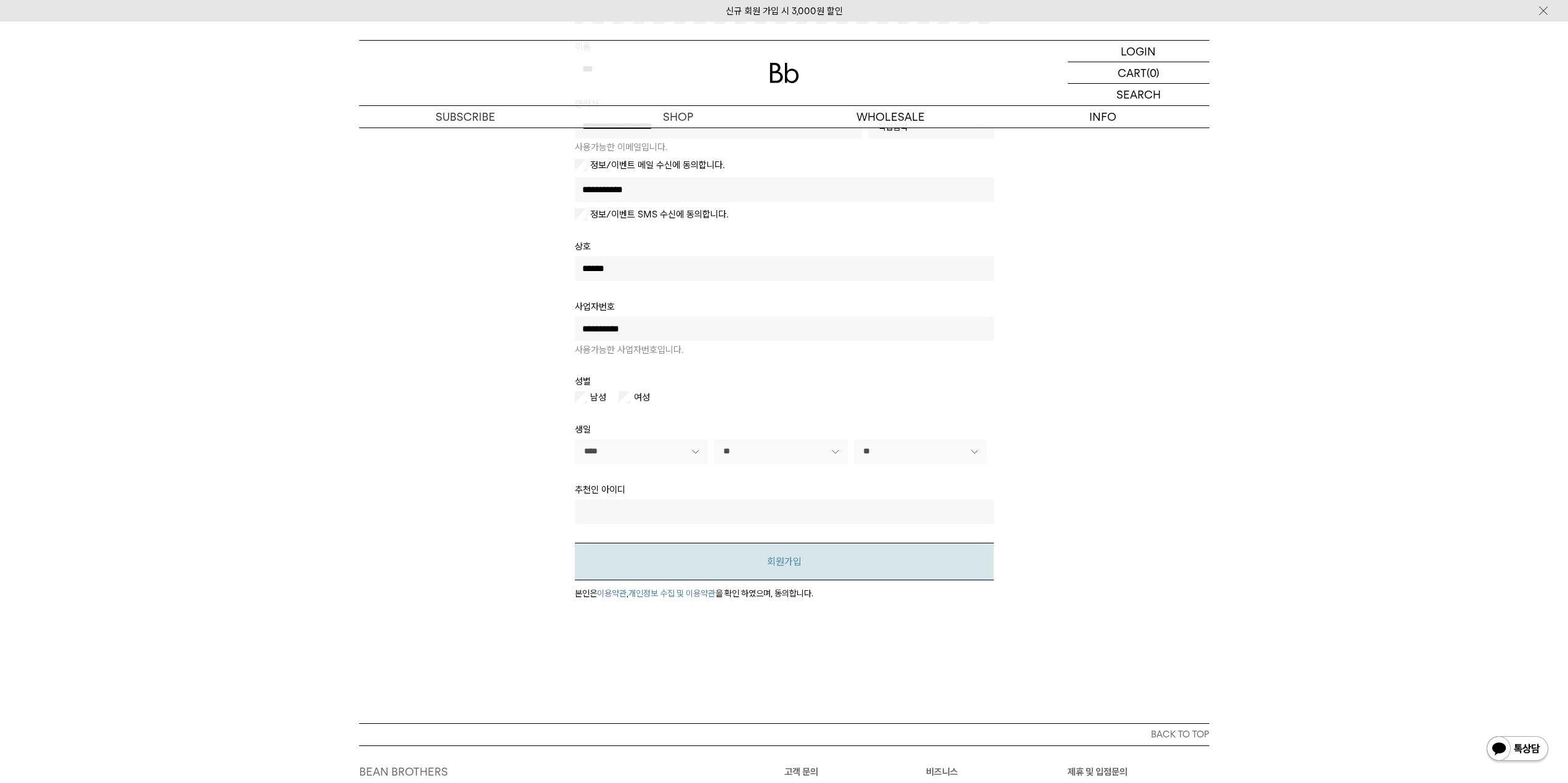
click at [772, 554] on button "회원가입" at bounding box center [784, 561] width 419 height 37
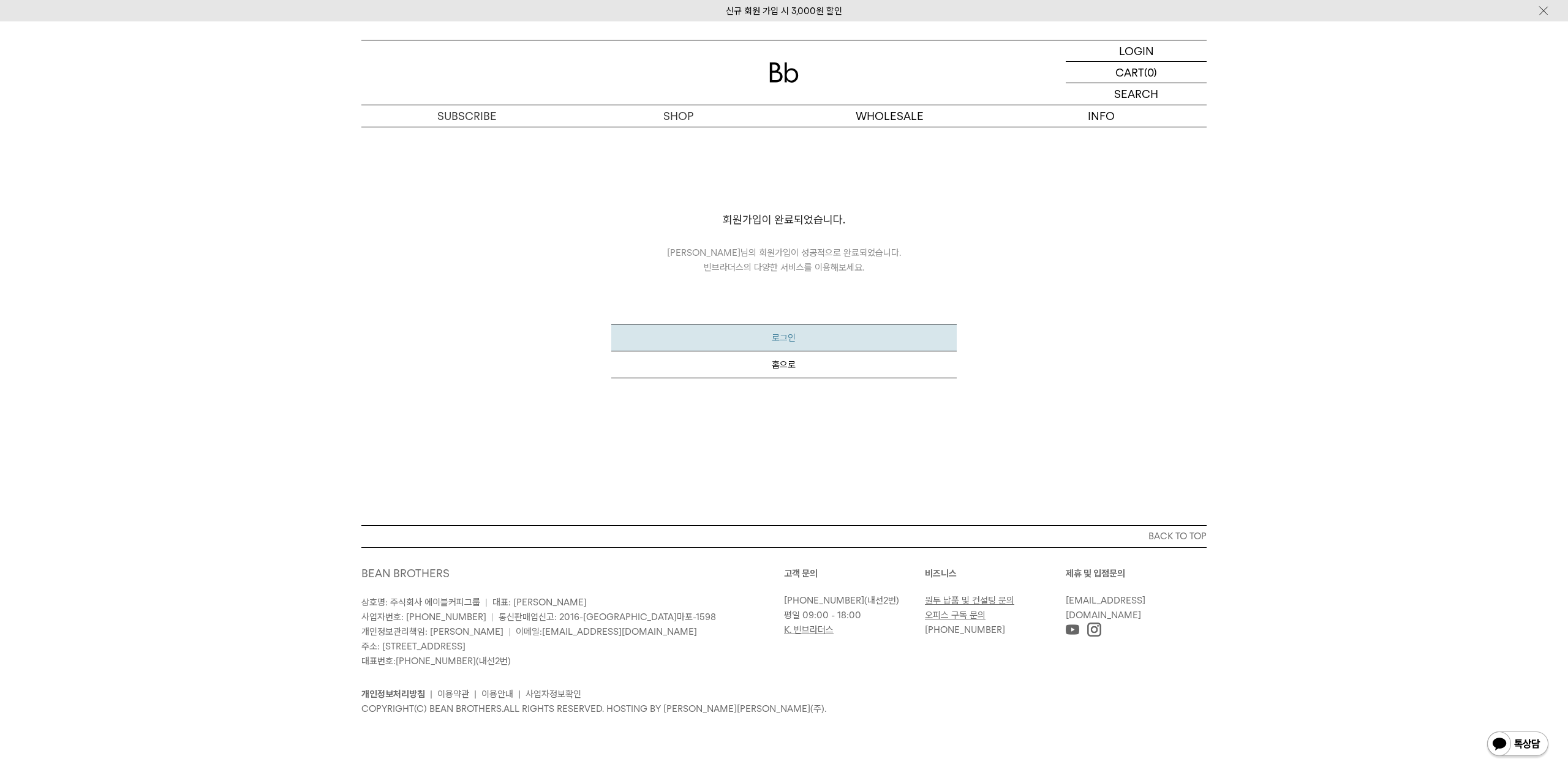
click at [688, 340] on button "로그인" at bounding box center [784, 338] width 345 height 28
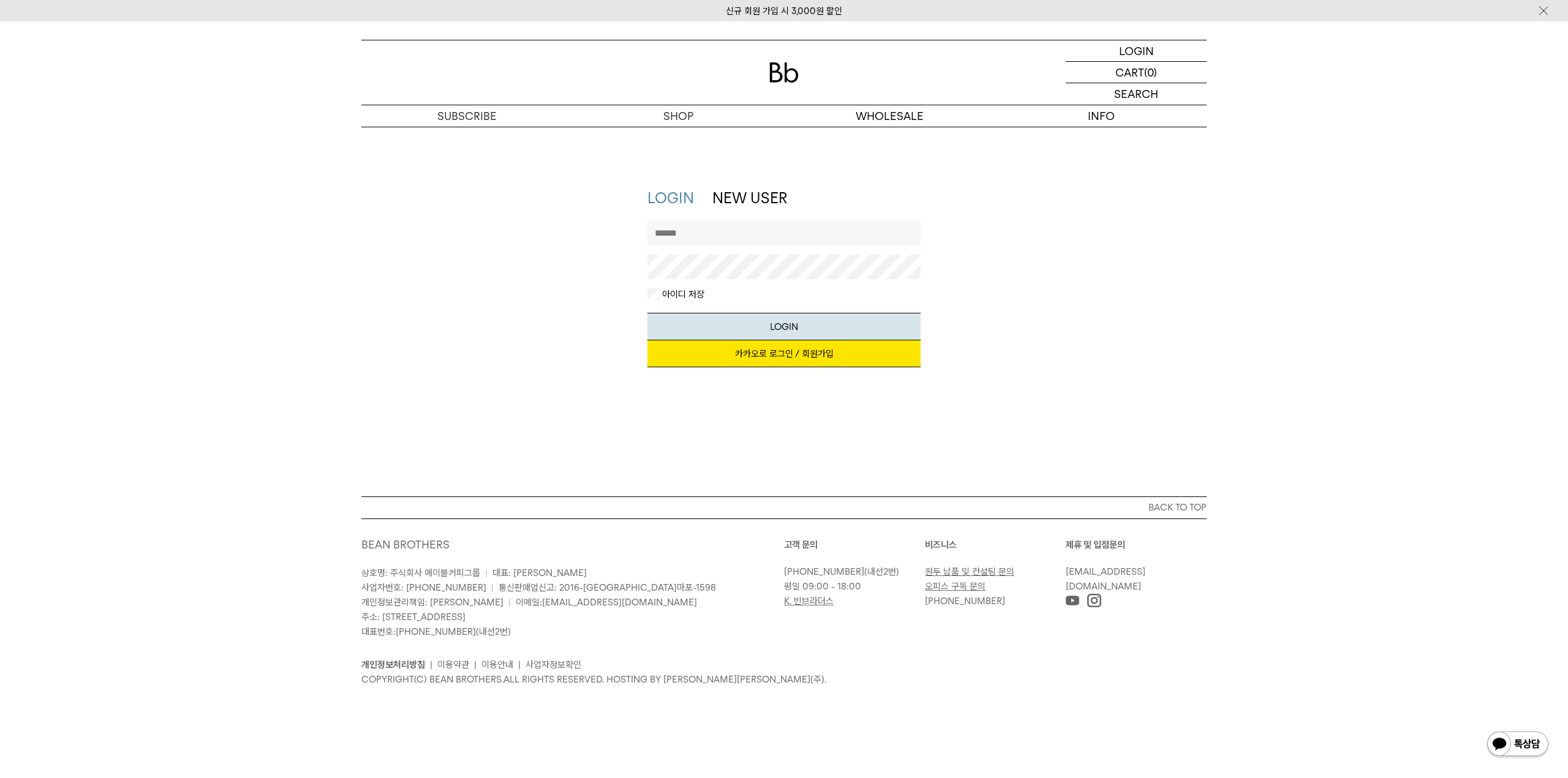
click at [727, 234] on input "text" at bounding box center [784, 233] width 274 height 24
type input "*"
type input "********"
click at [647, 313] on button "LOGIN" at bounding box center [784, 326] width 274 height 28
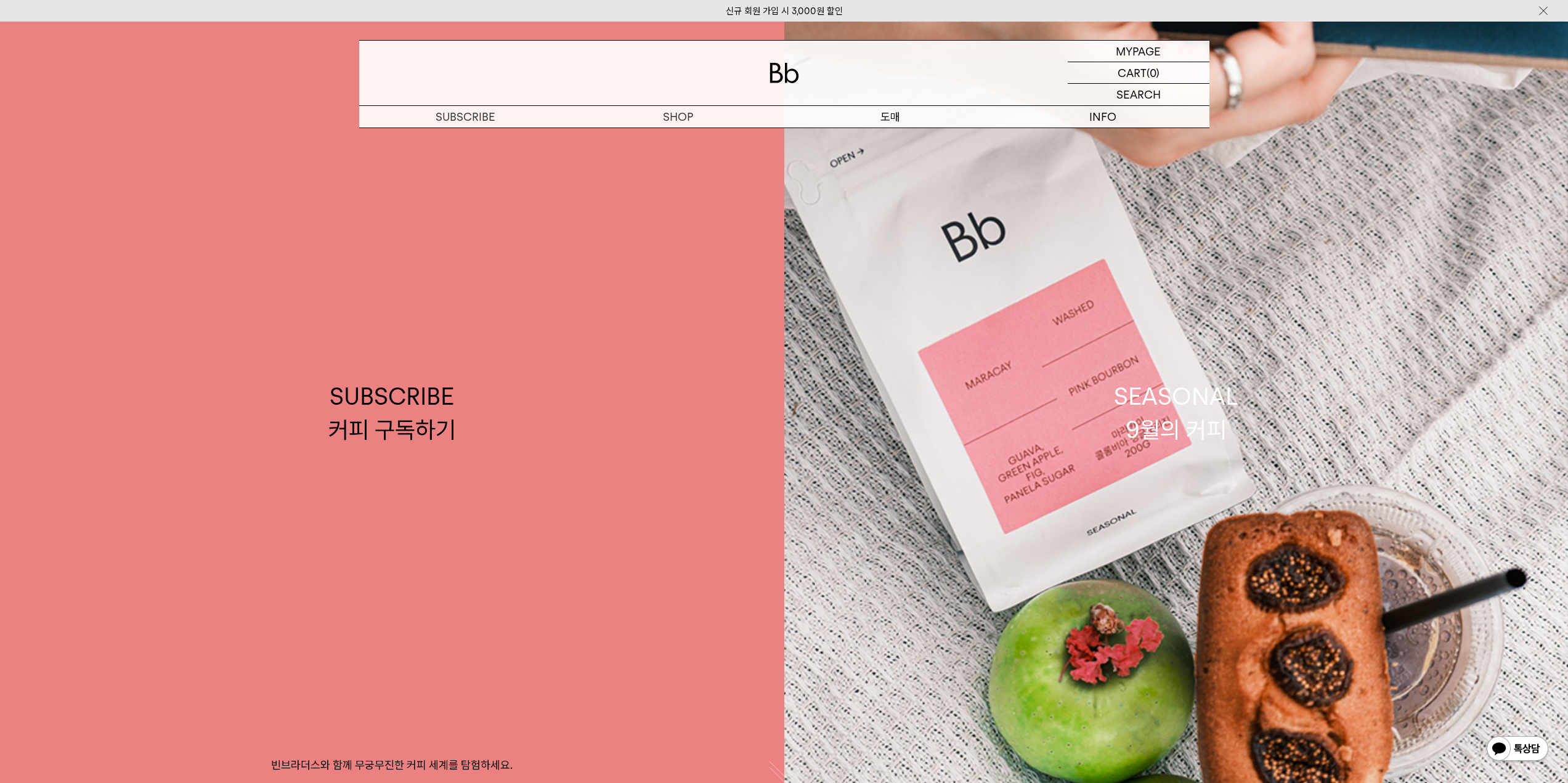
click at [889, 111] on p "도매" at bounding box center [890, 117] width 213 height 22
click at [891, 141] on link "도매 서비스" at bounding box center [890, 139] width 213 height 21
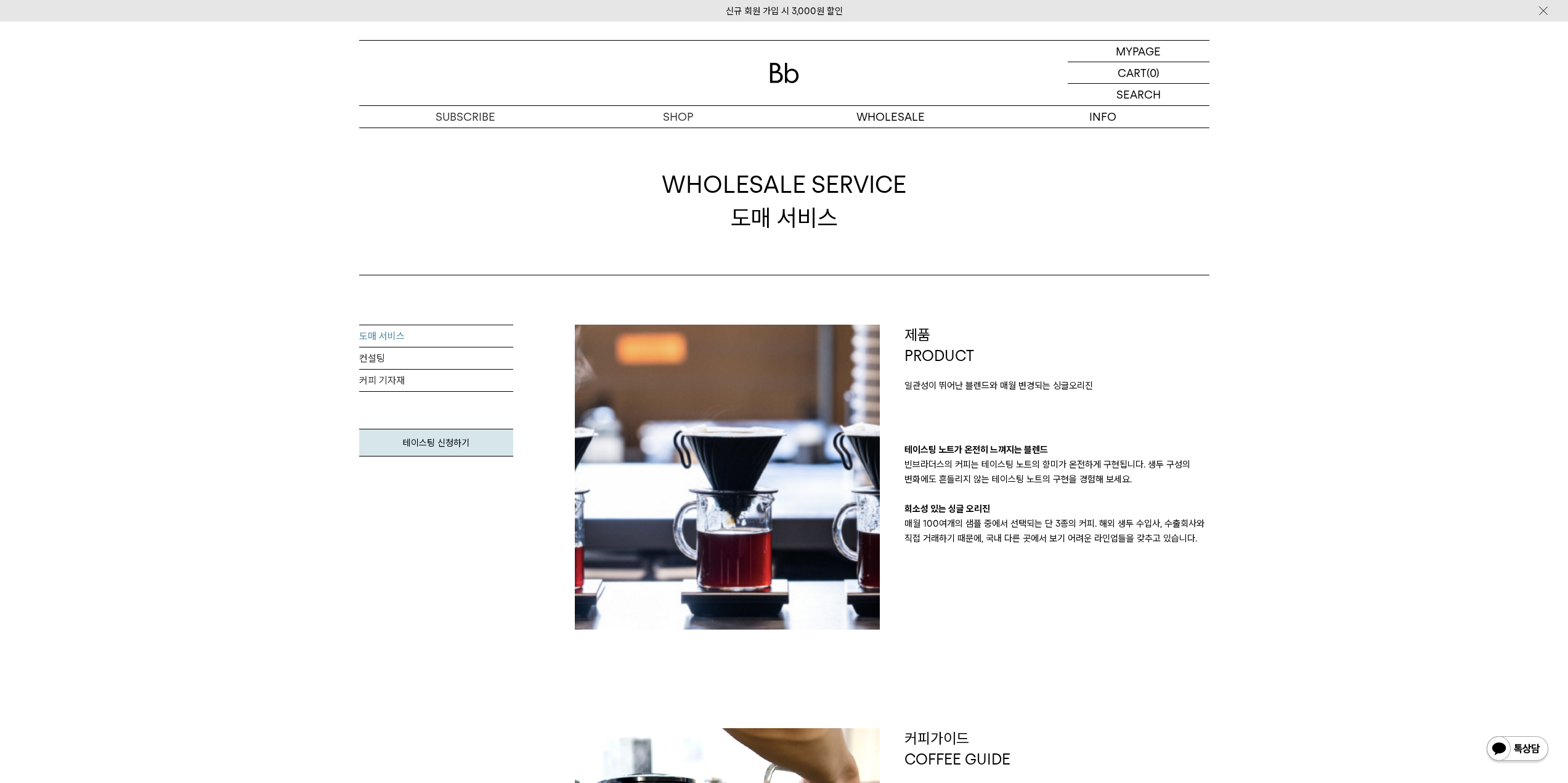
click at [781, 419] on img at bounding box center [727, 477] width 305 height 305
click at [681, 135] on link "원두" at bounding box center [677, 139] width 213 height 21
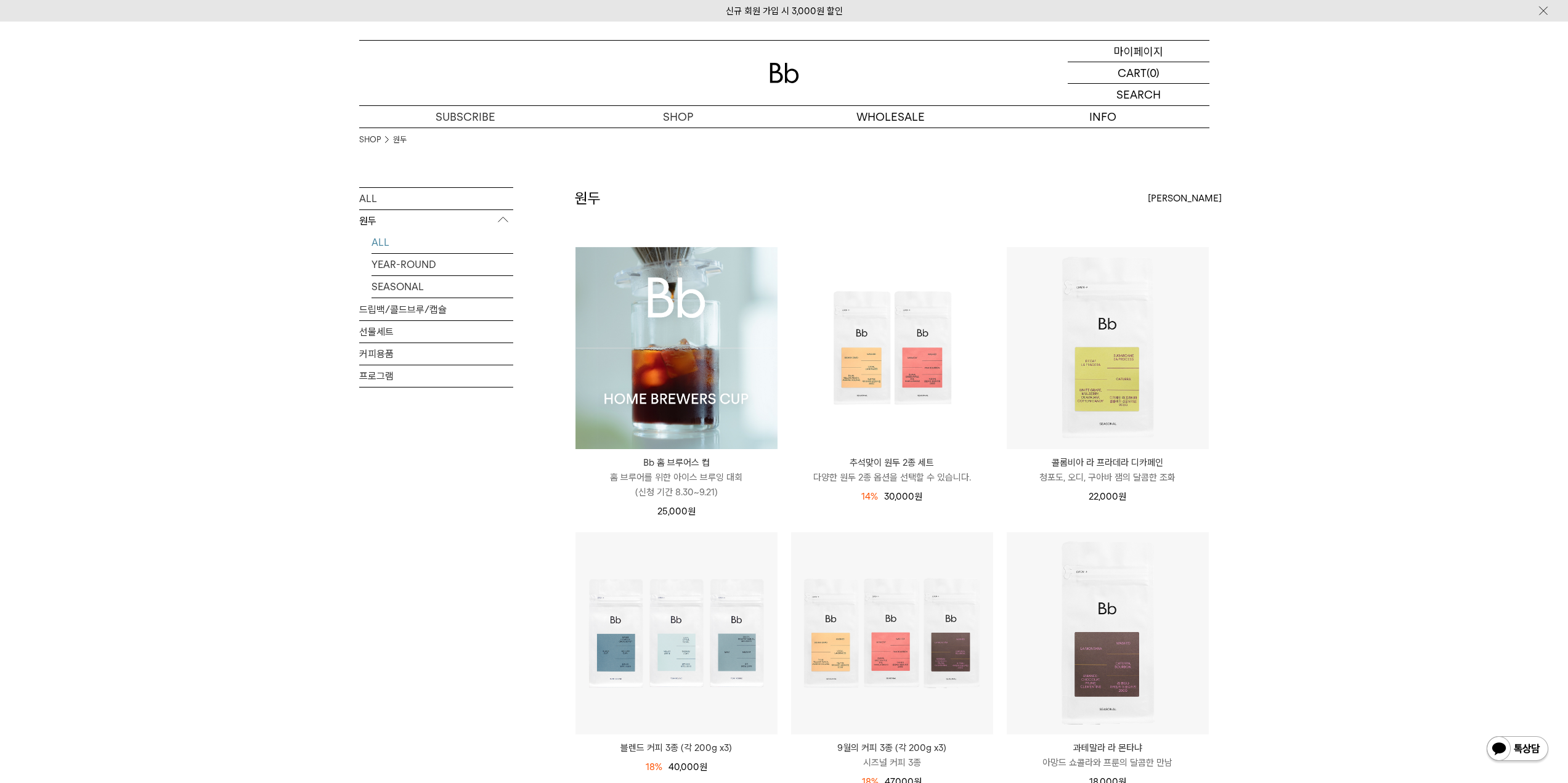
click at [1152, 46] on p "마이페이지" at bounding box center [1138, 51] width 50 height 21
